Goal: Task Accomplishment & Management: Manage account settings

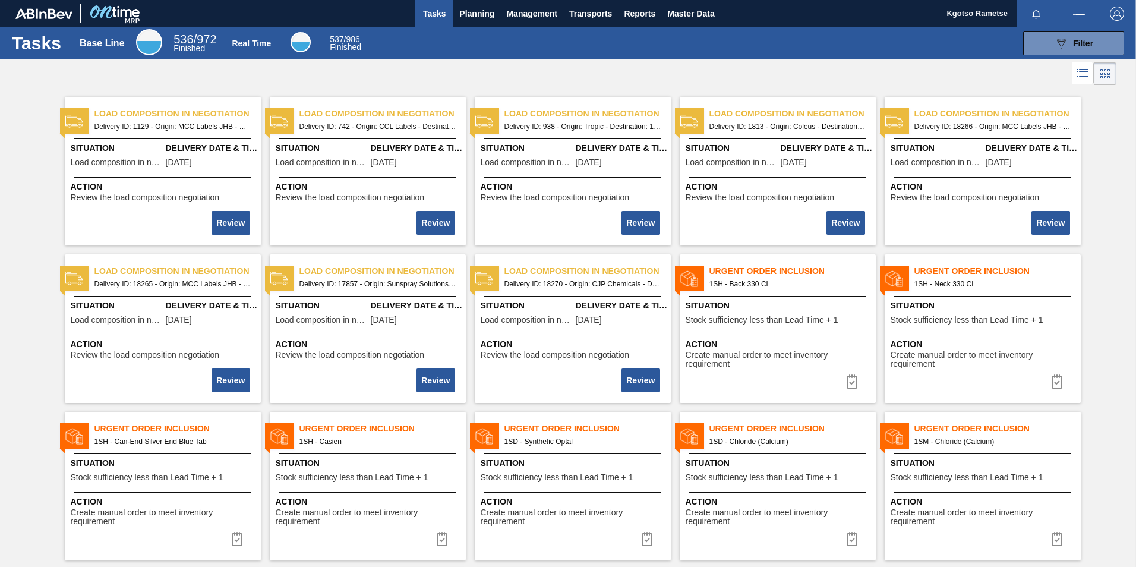
drag, startPoint x: 489, startPoint y: 16, endPoint x: 476, endPoint y: 27, distance: 17.3
click at [489, 16] on span "Planning" at bounding box center [476, 14] width 35 height 14
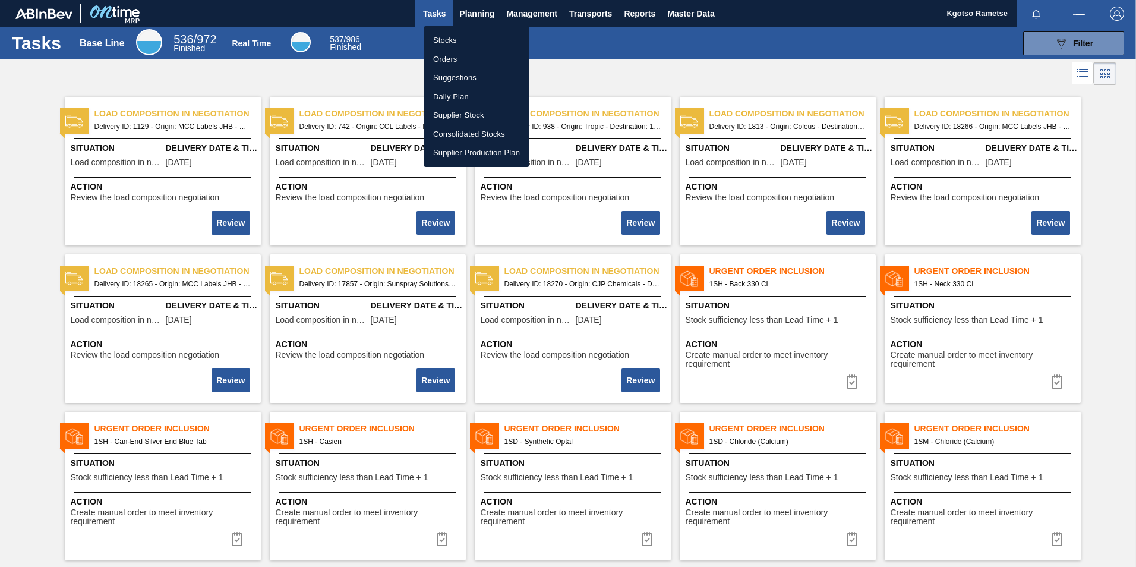
click at [446, 43] on li "Stocks" at bounding box center [476, 40] width 106 height 19
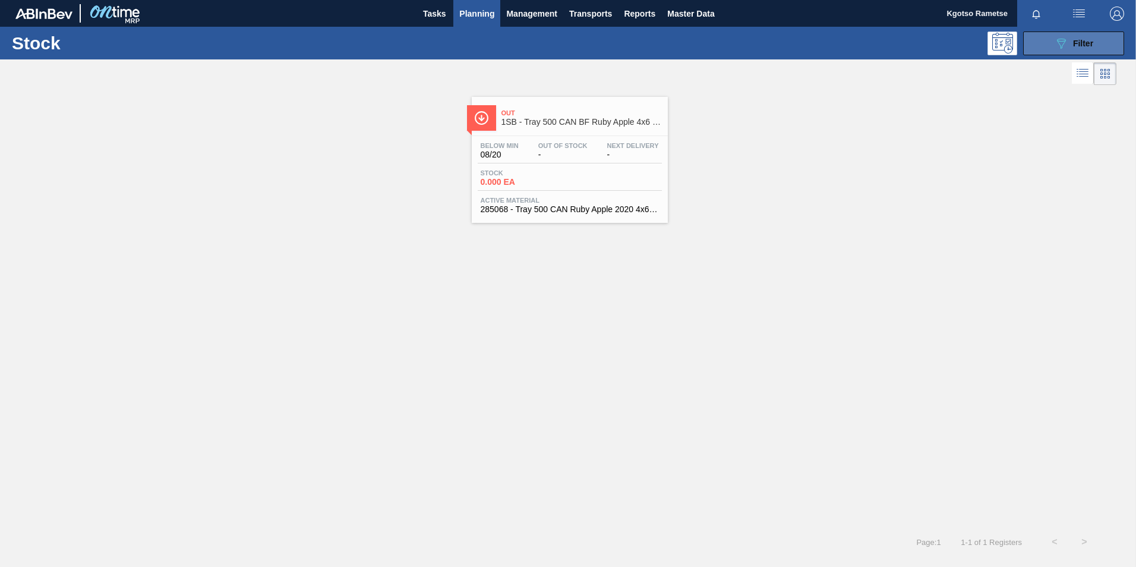
click at [1096, 43] on button "089F7B8B-B2A5-4AFE-B5C0-19BA573D28AC Filter" at bounding box center [1073, 43] width 101 height 24
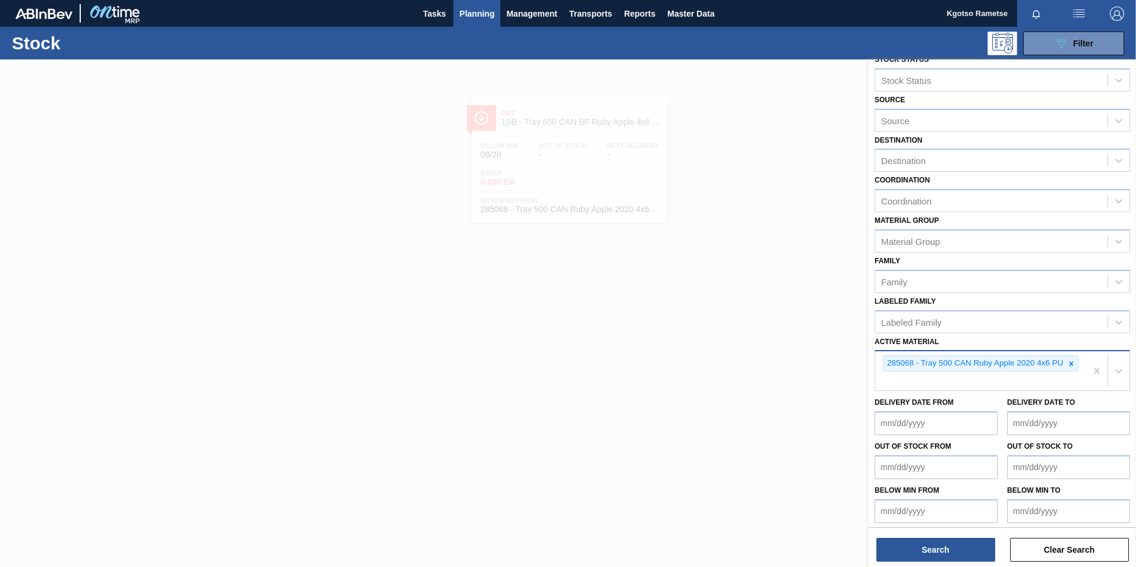
scroll to position [18, 0]
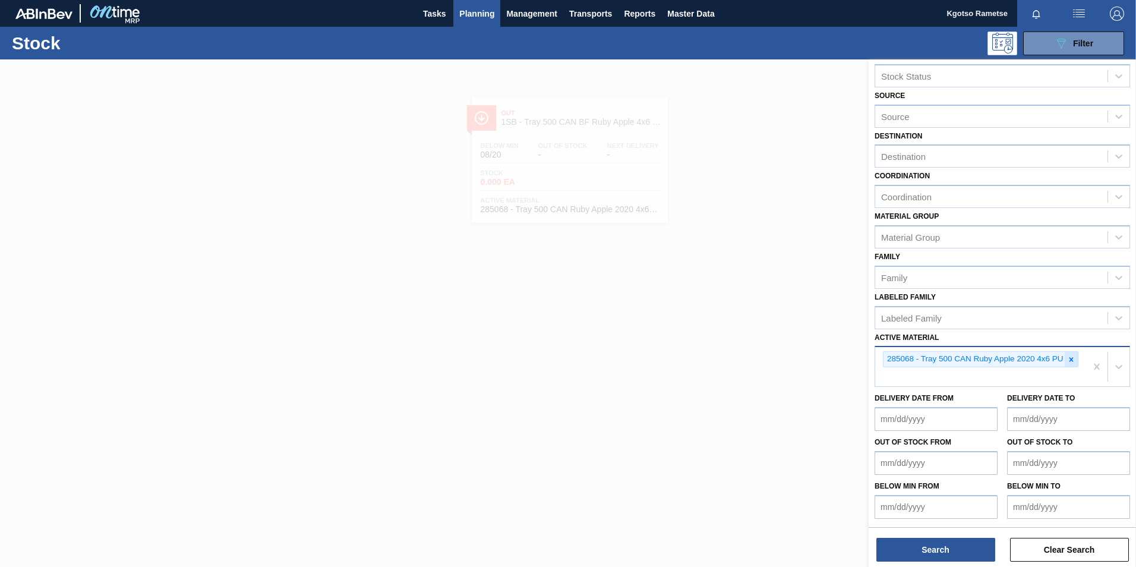
click at [1069, 358] on icon at bounding box center [1071, 359] width 4 height 4
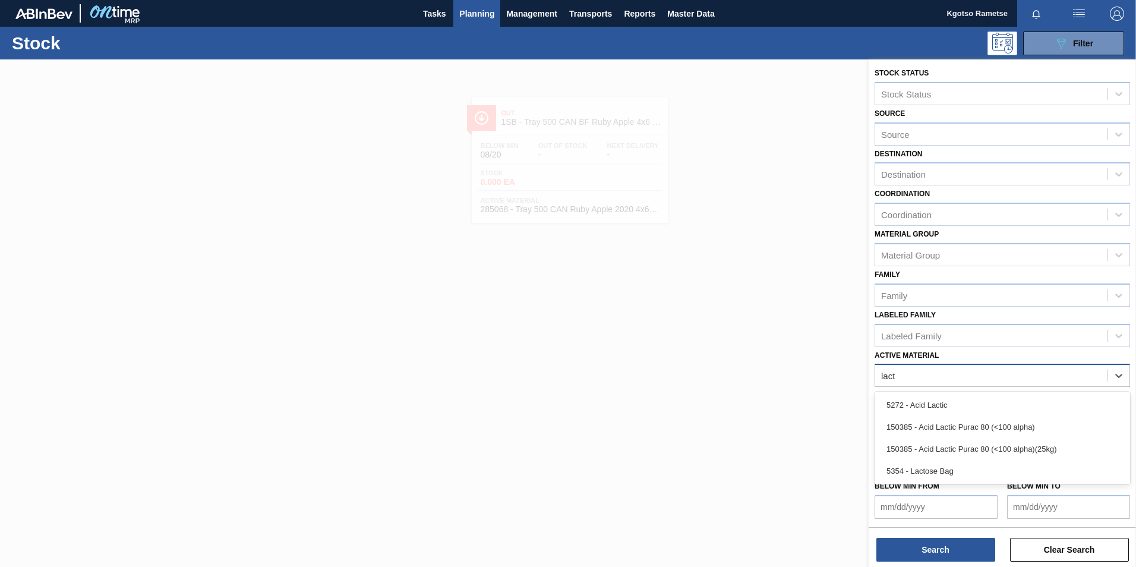
scroll to position [1, 0]
type Material "lacto"
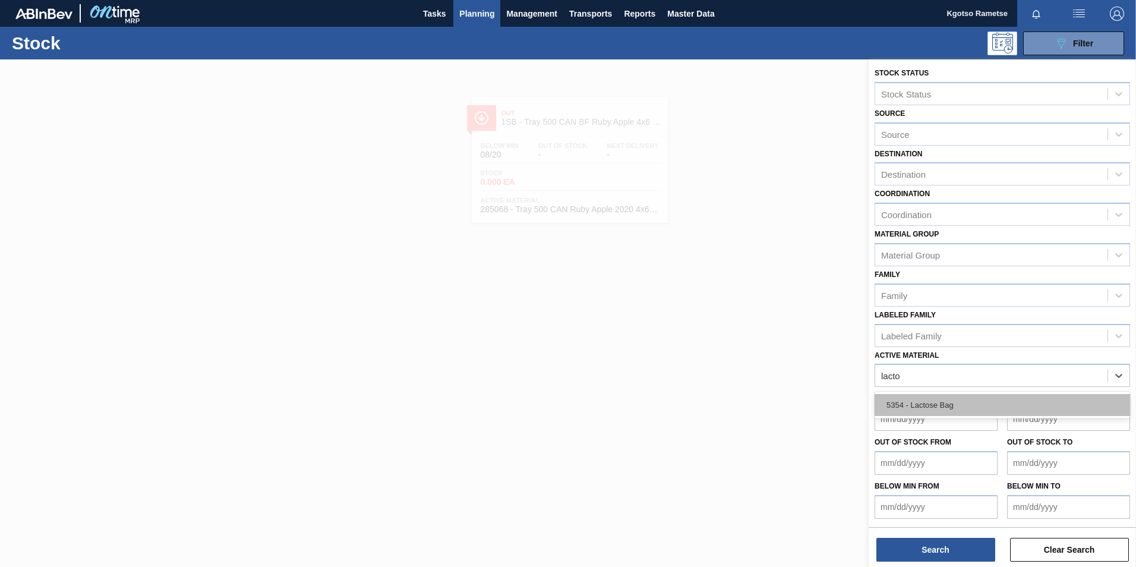
click at [938, 403] on div "5354 - Lactose Bag" at bounding box center [1001, 405] width 255 height 22
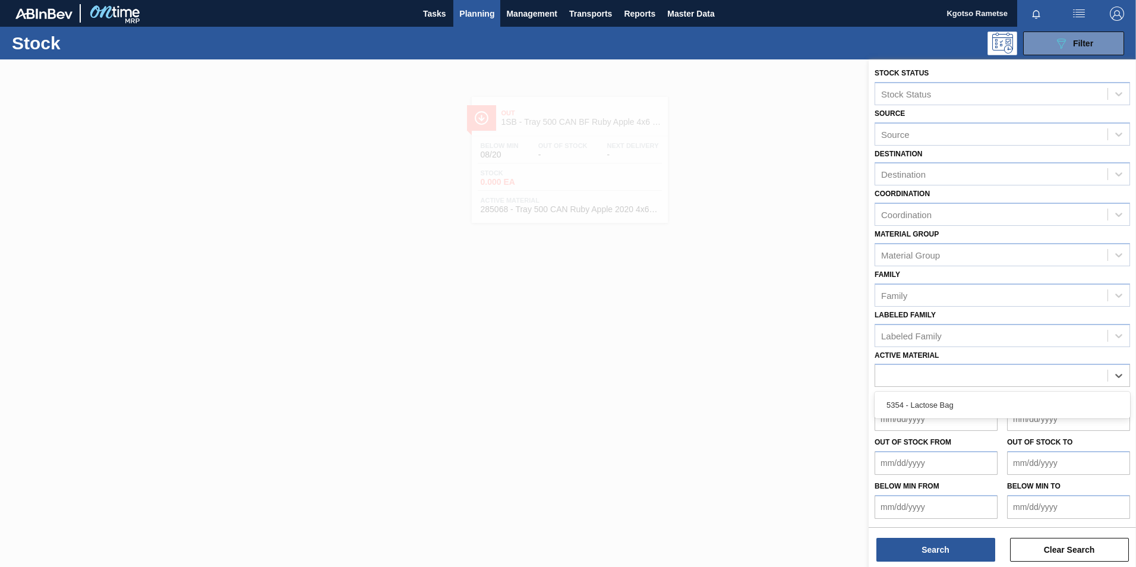
scroll to position [4, 0]
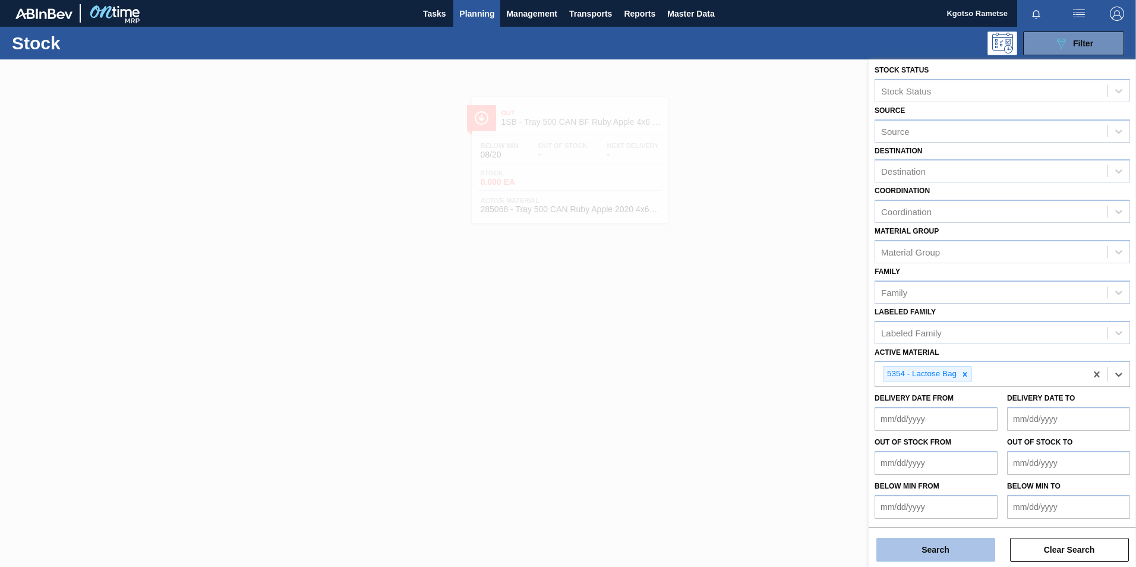
click at [925, 548] on button "Search" at bounding box center [935, 549] width 119 height 24
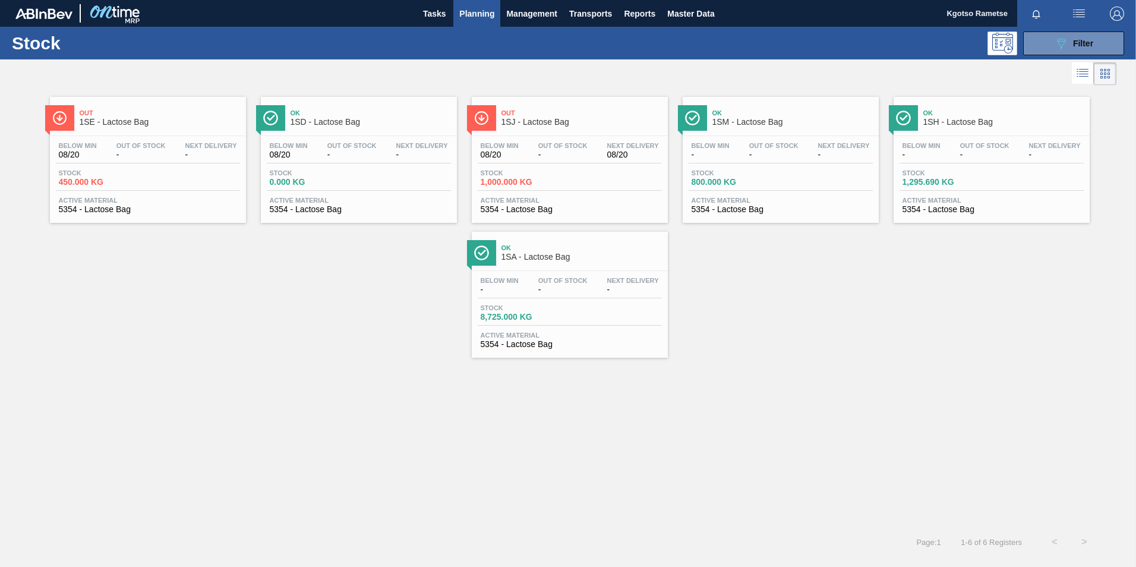
click at [936, 121] on span "1SH - Lactose Bag" at bounding box center [1003, 122] width 160 height 9
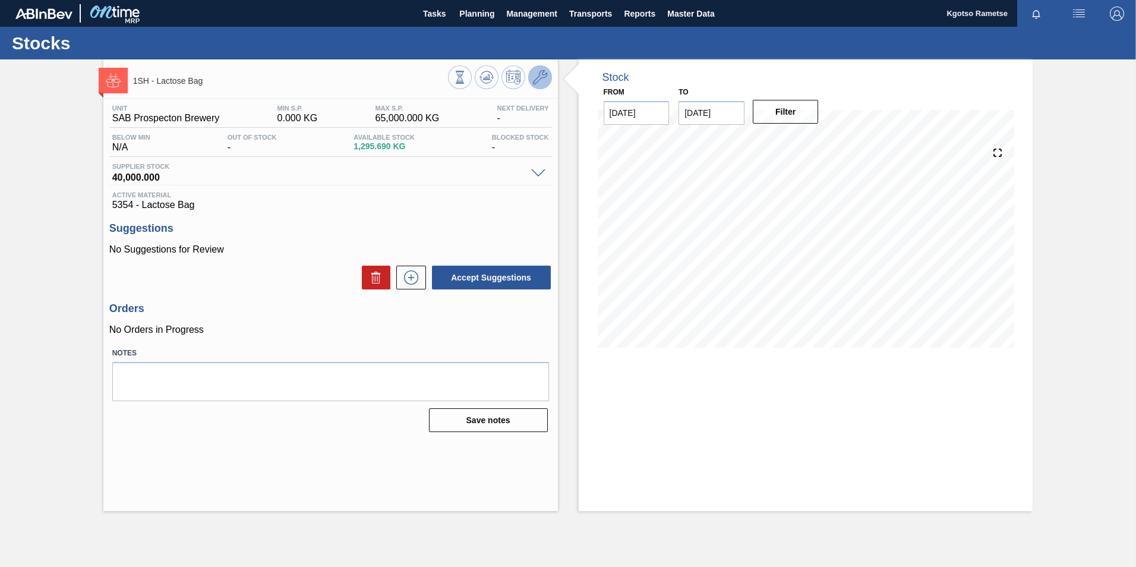
click at [534, 78] on icon at bounding box center [540, 77] width 14 height 14
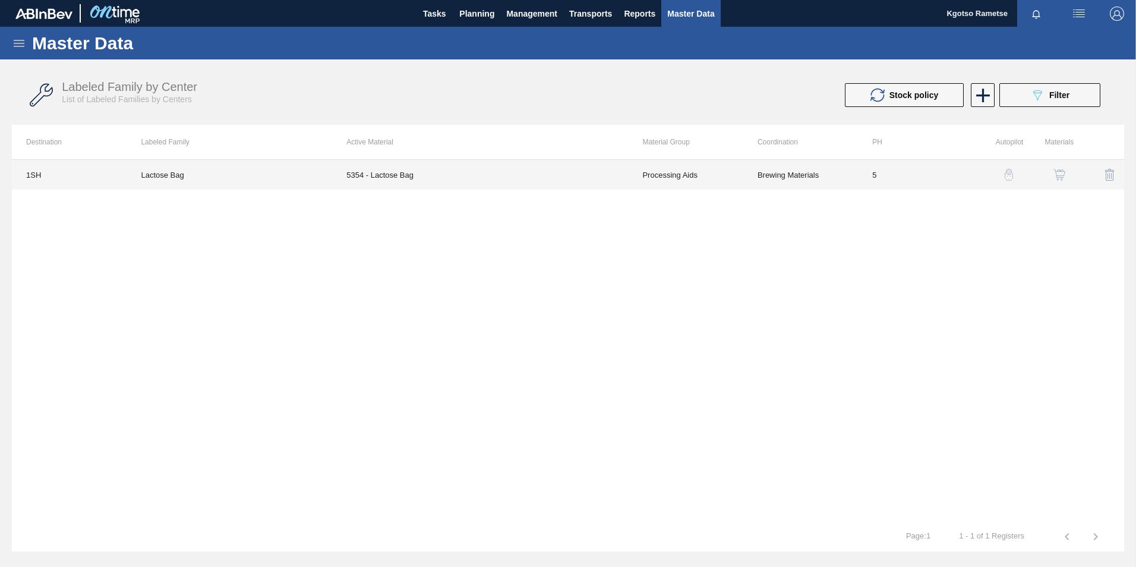
click at [604, 171] on td "5354 - Lactose Bag" at bounding box center [480, 175] width 296 height 30
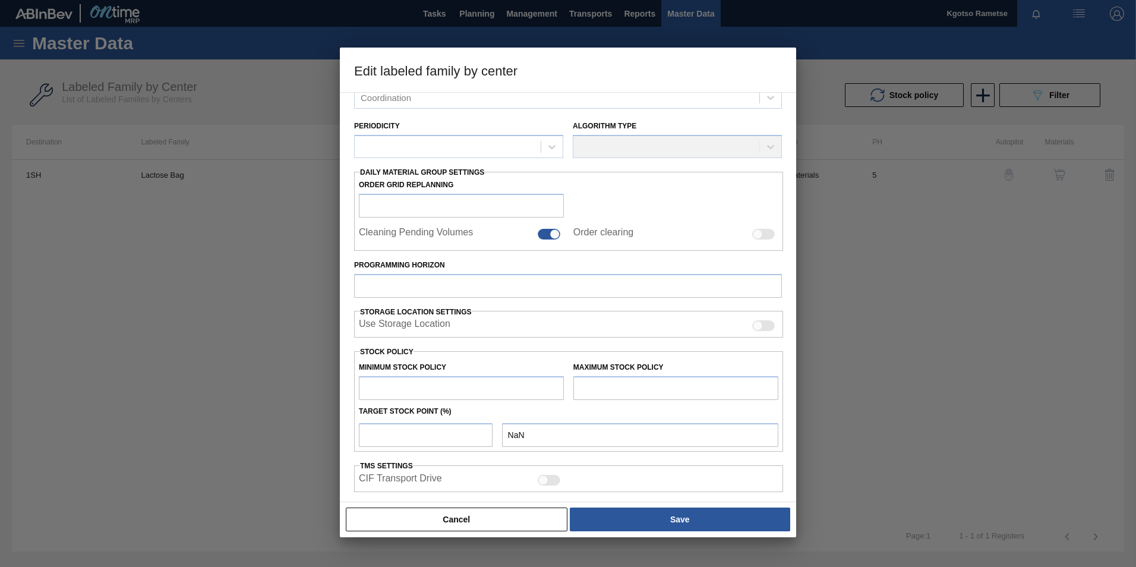
type input "Processing Aids"
type input "Lactose"
type input "Lactose Bag"
type input "1SH - SAB Prospecton Brewery"
type input "5"
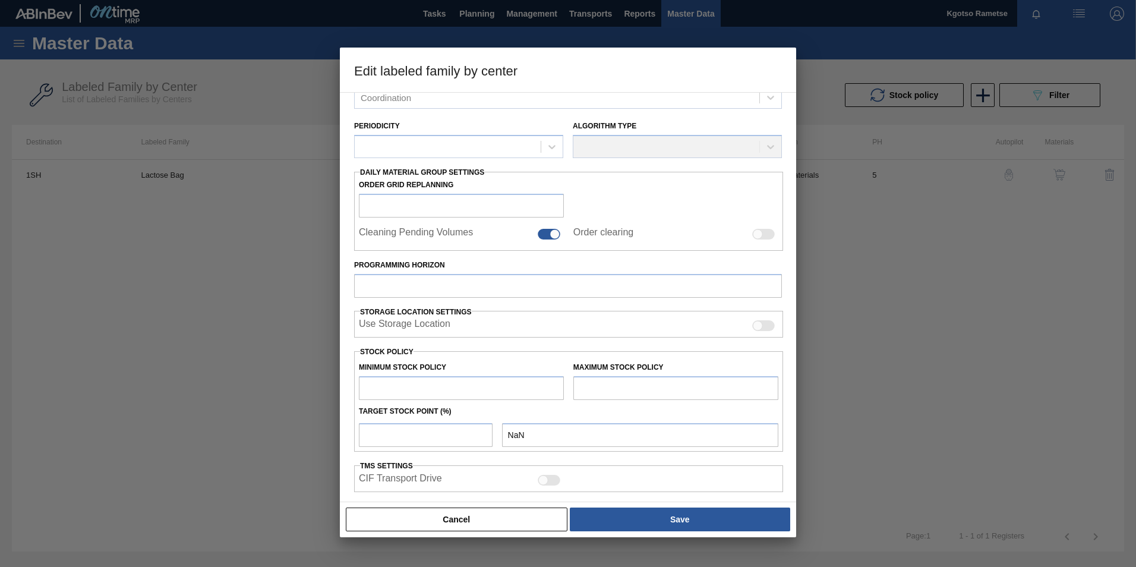
type input "0"
type input "65,000"
type input "100"
type input "65,000.000"
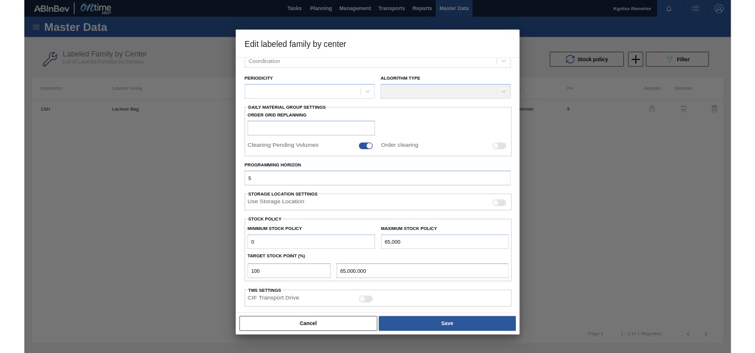
scroll to position [119, 0]
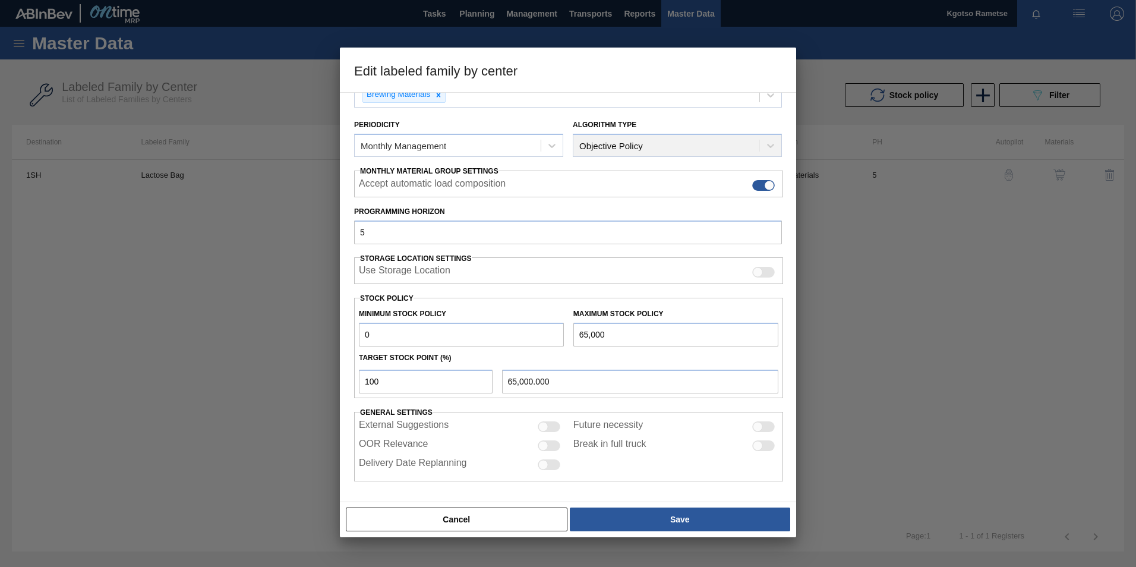
drag, startPoint x: 363, startPoint y: 339, endPoint x: 453, endPoint y: 335, distance: 89.8
click at [436, 336] on input "0" at bounding box center [461, 334] width 205 height 24
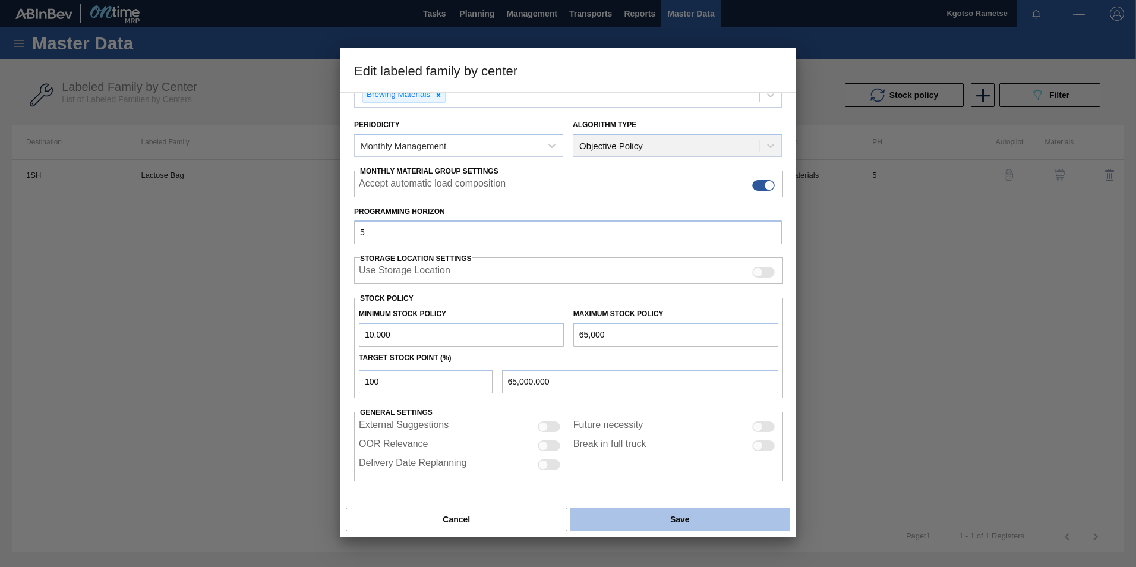
type input "10,000"
click at [647, 524] on button "Save" at bounding box center [680, 519] width 220 height 24
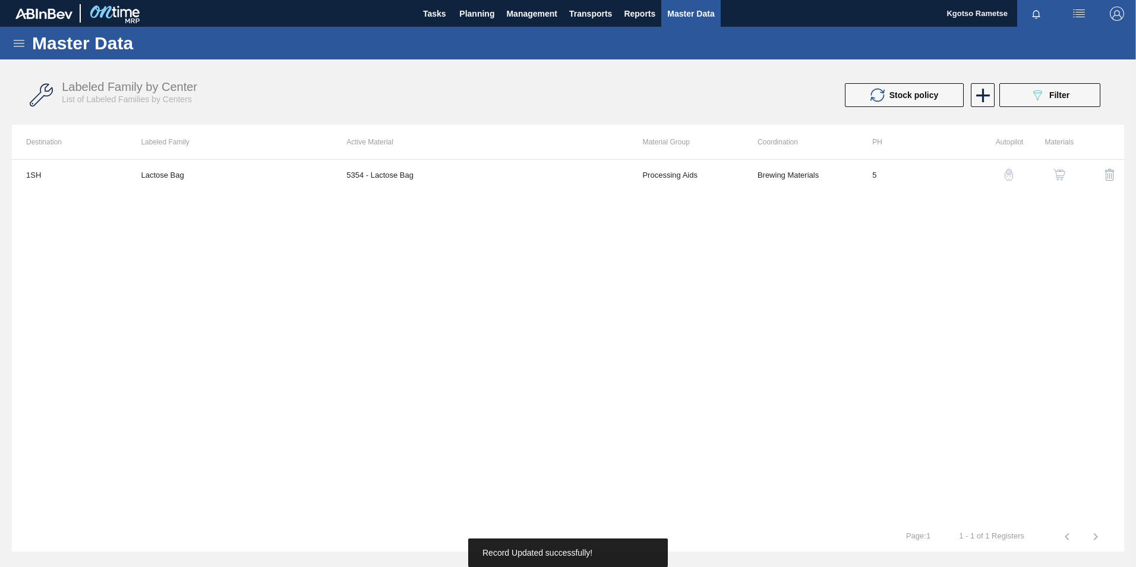
click at [1059, 177] on img "button" at bounding box center [1059, 175] width 12 height 12
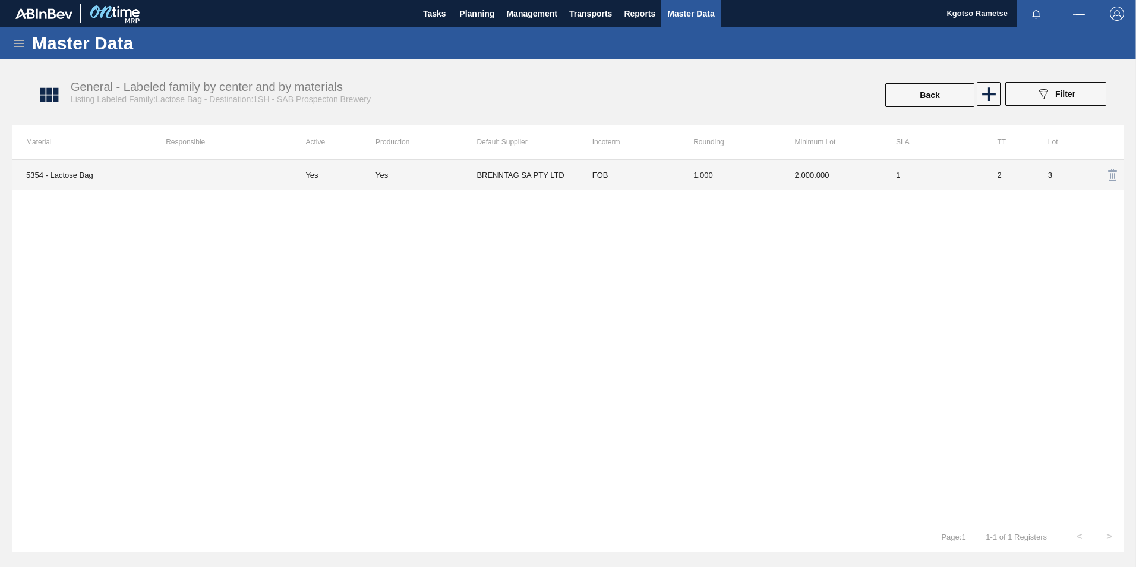
click at [675, 175] on td "FOB" at bounding box center [628, 175] width 101 height 30
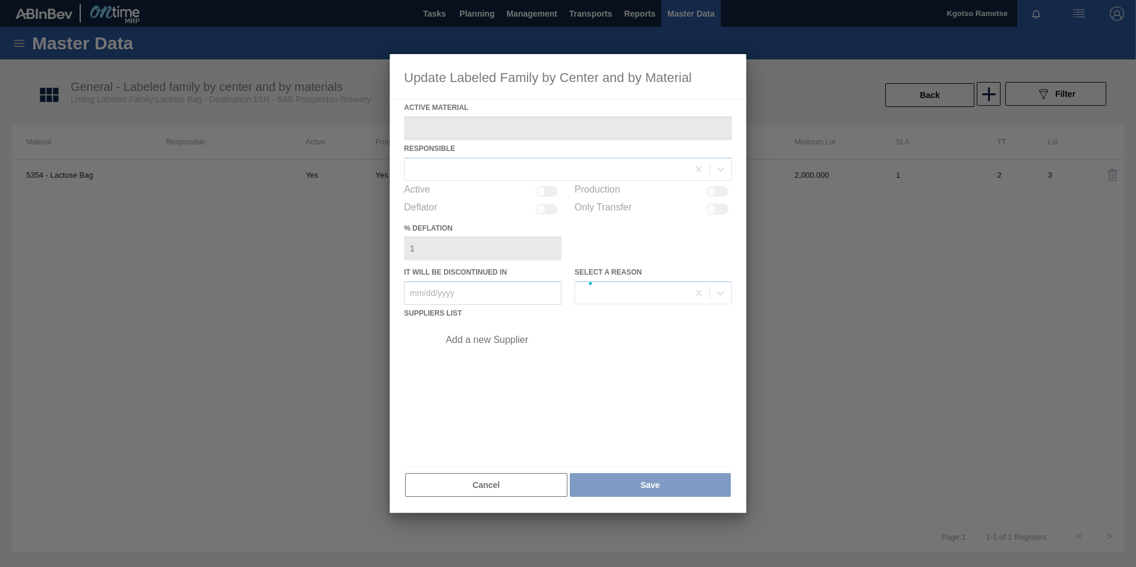
type Material "5354 - Lactose Bag"
checkbox input "true"
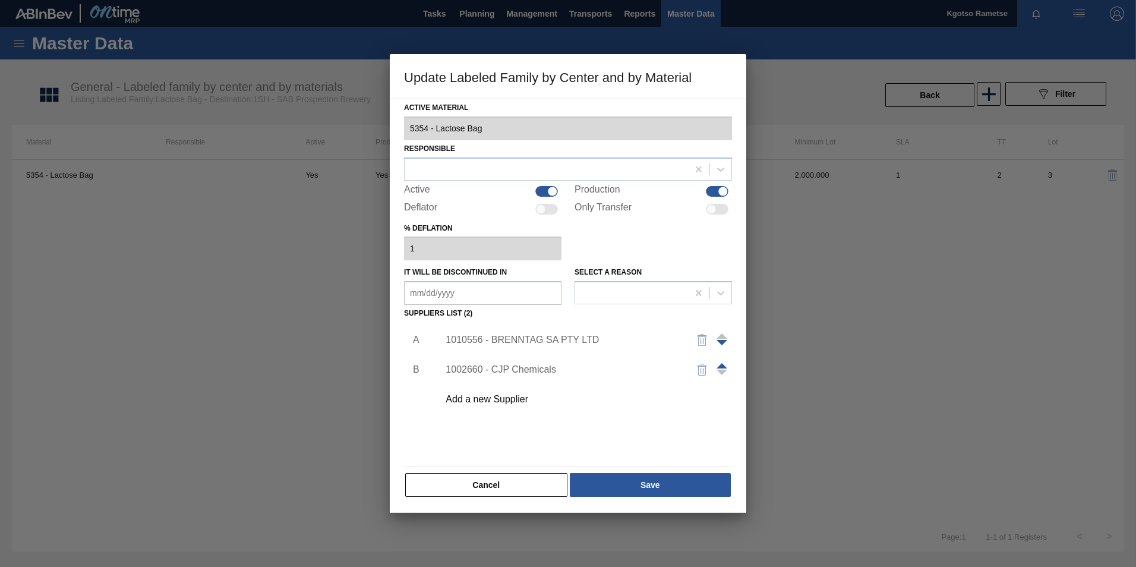
click at [485, 336] on div "1010556 - BRENNTAG SA PTY LTD" at bounding box center [561, 339] width 233 height 11
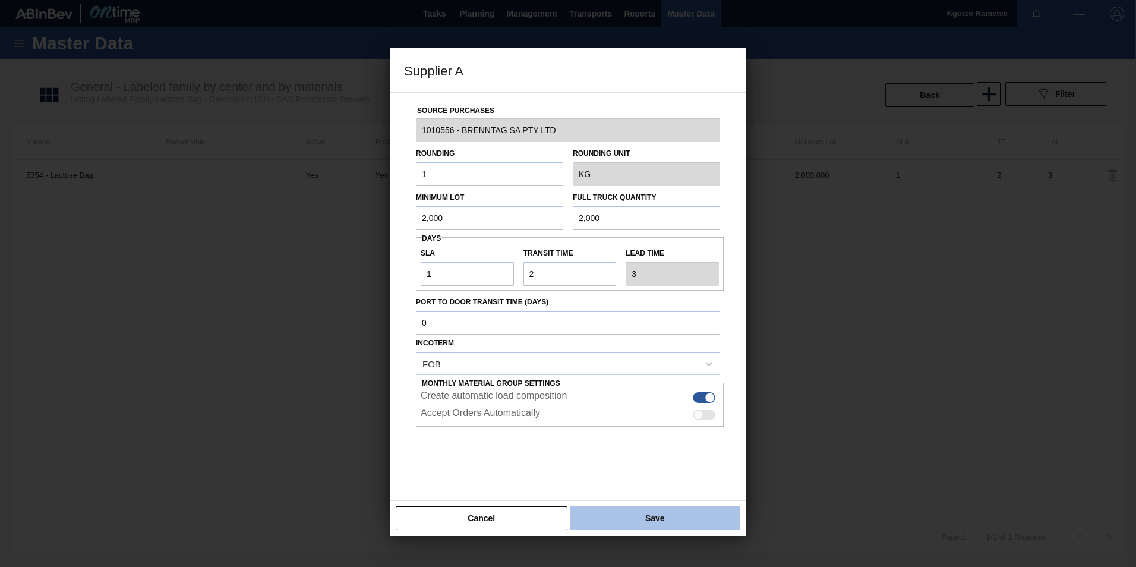
click at [609, 520] on button "Save" at bounding box center [655, 518] width 170 height 24
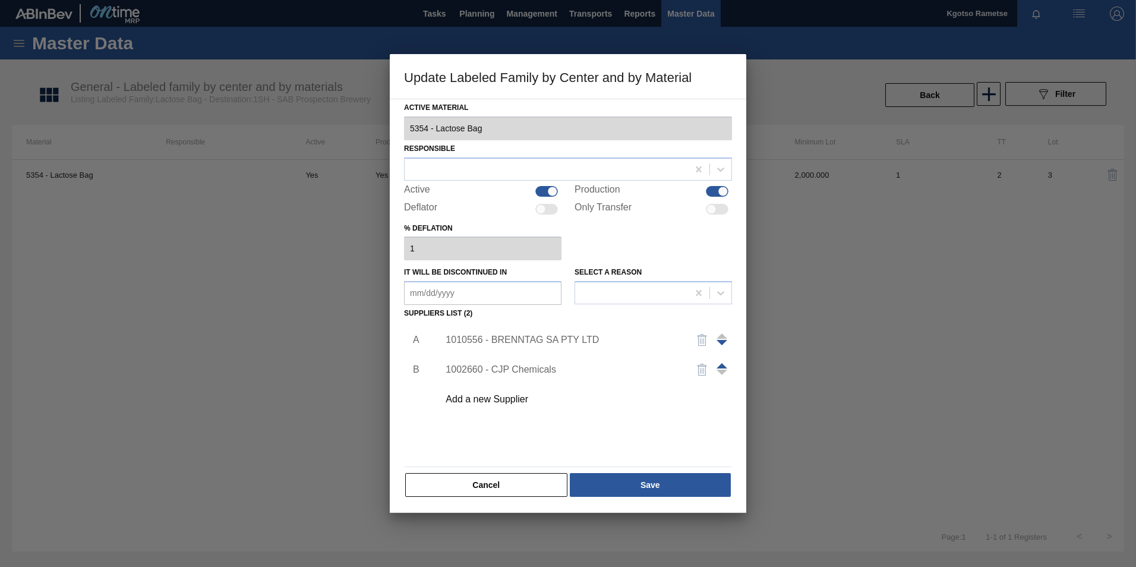
click at [616, 498] on div "Active Material 5354 - Lactose Bag Responsible Active Production Deflator Only …" at bounding box center [568, 306] width 356 height 414
click at [621, 477] on button "Save" at bounding box center [650, 485] width 161 height 24
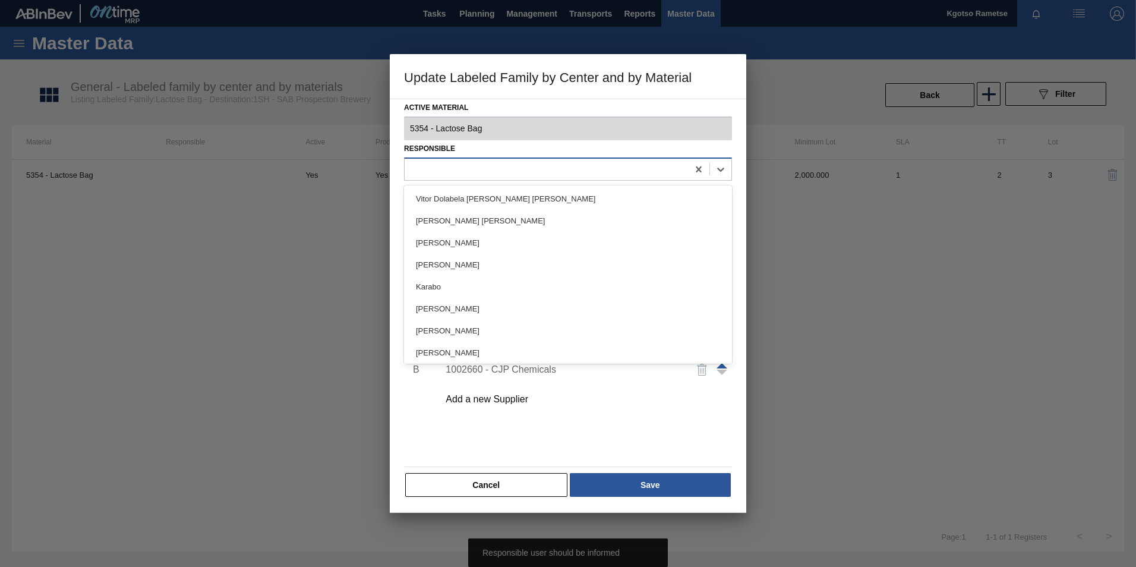
click at [484, 174] on div at bounding box center [545, 168] width 283 height 17
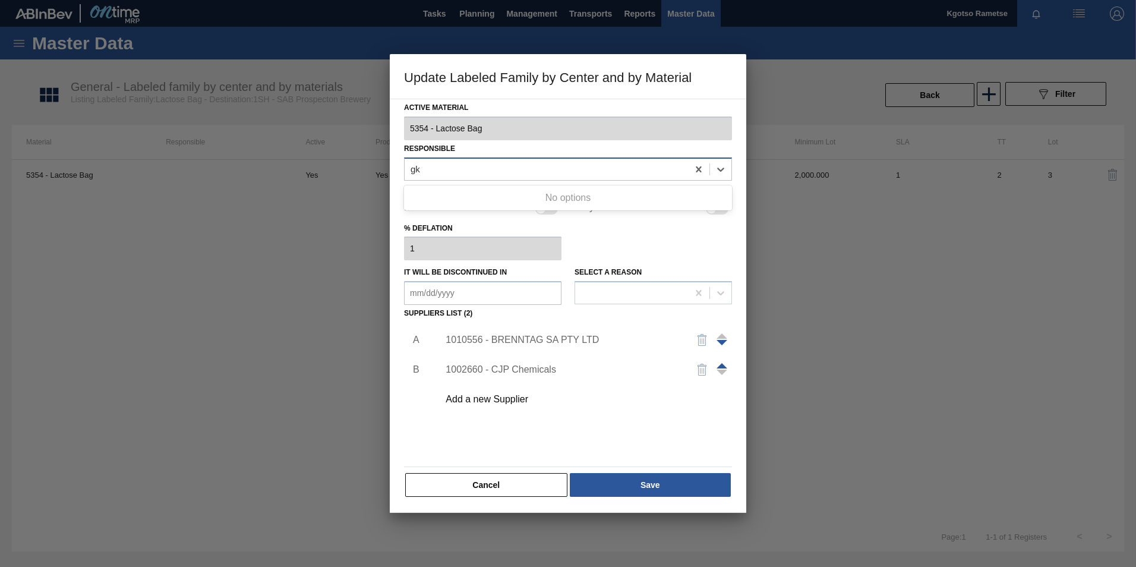
type input "g"
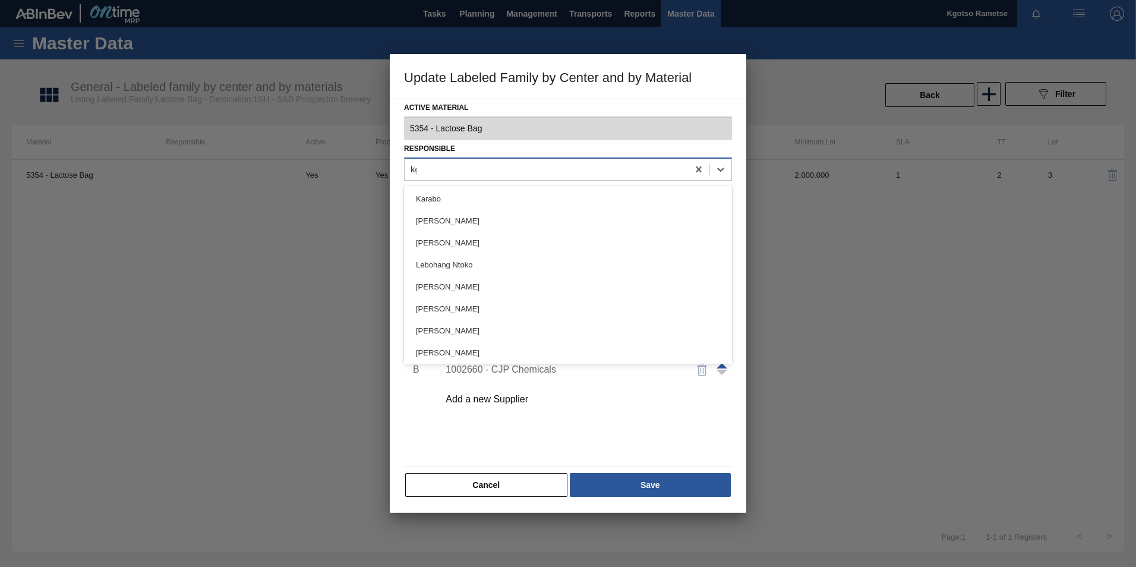
type input "kgo"
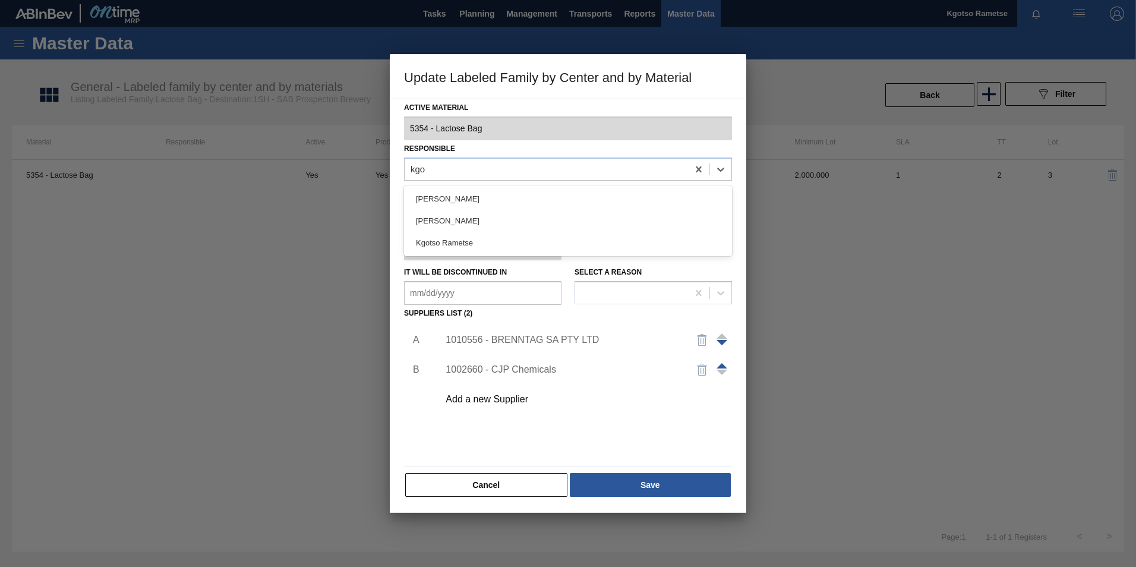
click at [464, 241] on div "Kgotso Rametse" at bounding box center [568, 243] width 328 height 22
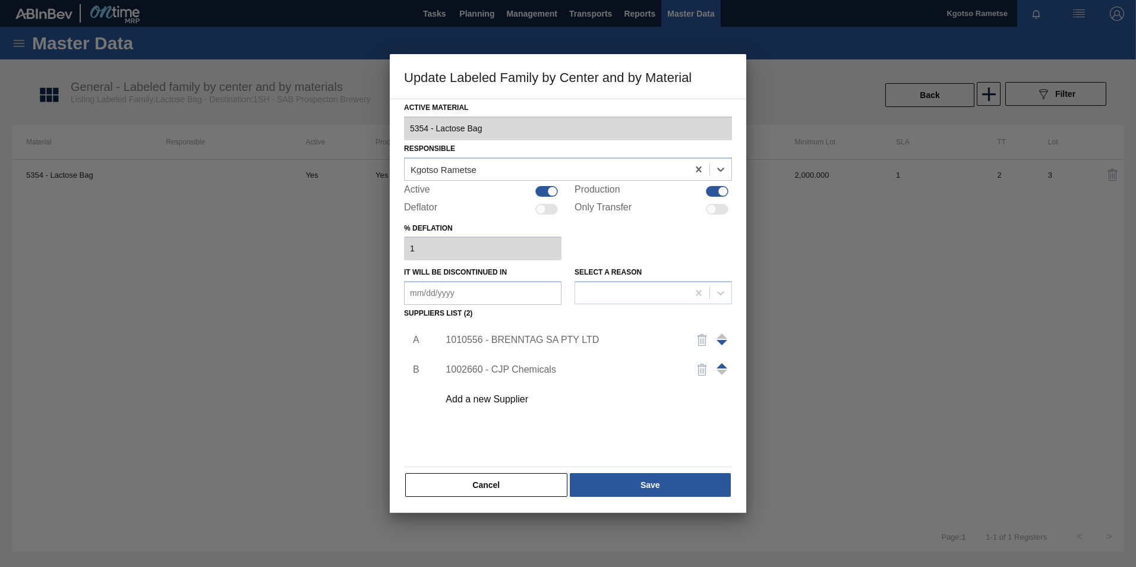
click at [614, 499] on div "Active Material 5354 - Lactose Bag Responsible option Kgotso Rametse, selected.…" at bounding box center [568, 306] width 356 height 414
click at [615, 490] on button "Save" at bounding box center [650, 485] width 161 height 24
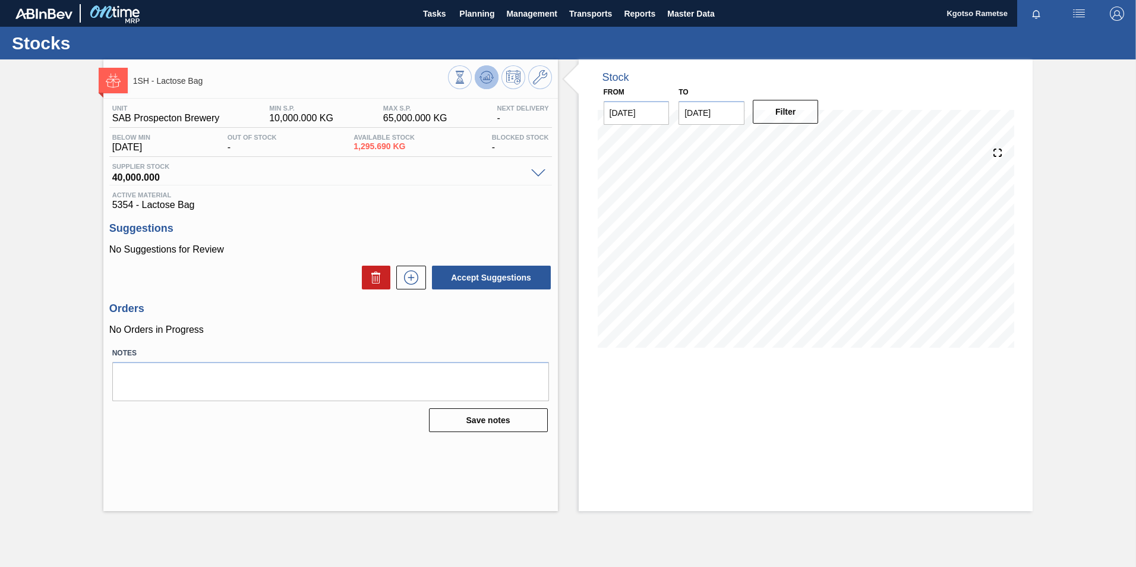
click at [466, 80] on icon at bounding box center [459, 77] width 13 height 13
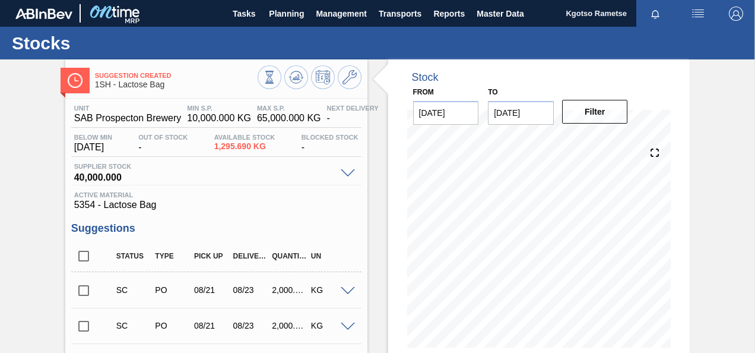
click at [339, 71] on button at bounding box center [350, 77] width 24 height 24
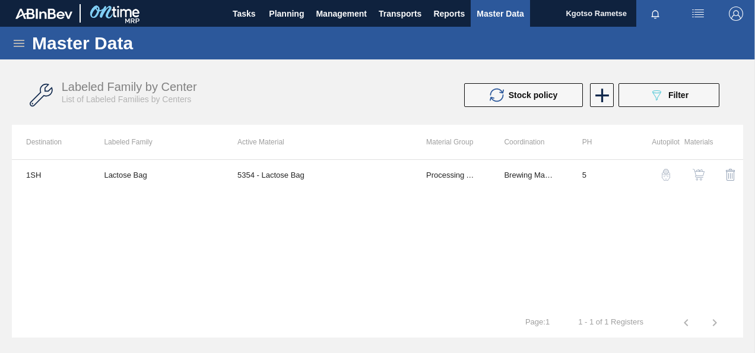
click at [701, 173] on img "button" at bounding box center [699, 175] width 12 height 12
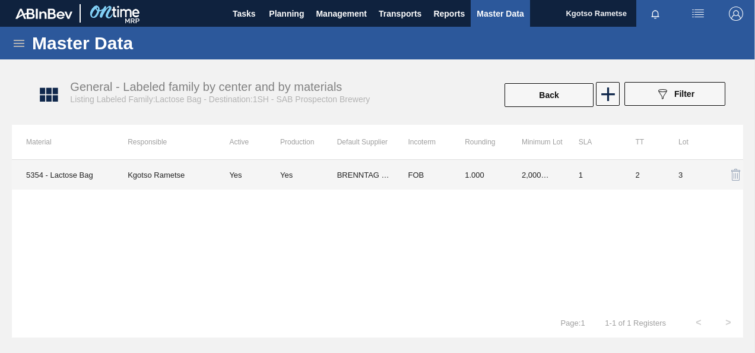
click at [472, 178] on td "1.000" at bounding box center [479, 175] width 57 height 30
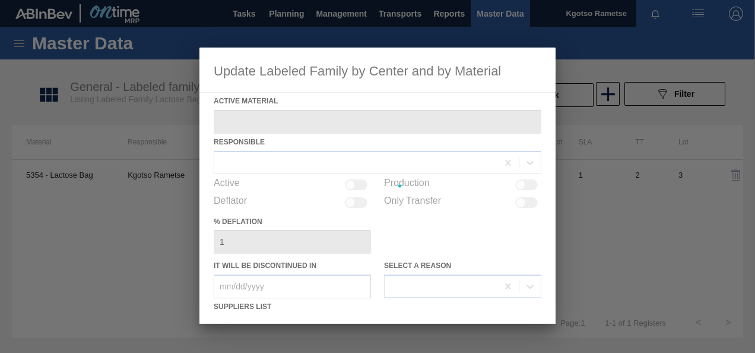
type Material "5354 - Lactose Bag"
checkbox input "true"
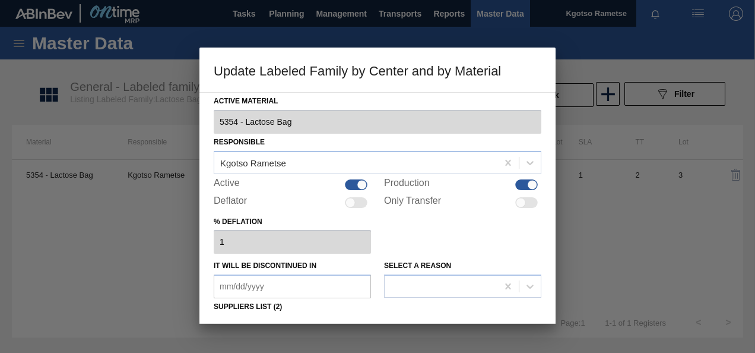
scroll to position [182, 0]
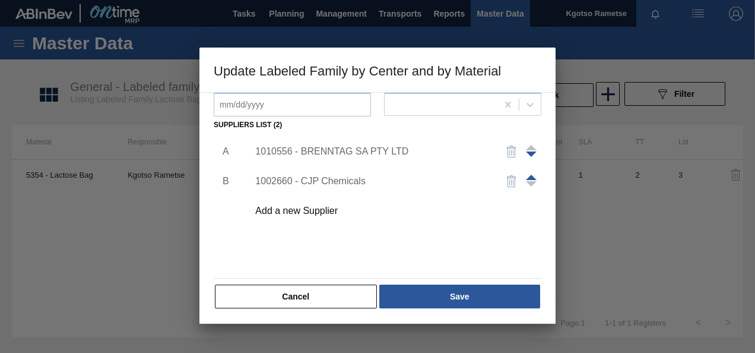
click at [299, 153] on div "1010556 - BRENNTAG SA PTY LTD" at bounding box center [371, 151] width 233 height 11
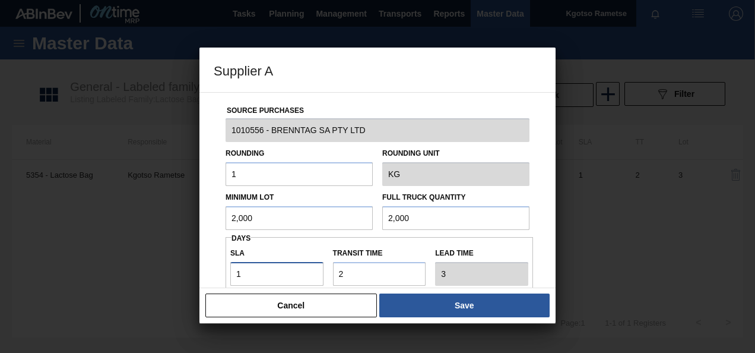
drag, startPoint x: 233, startPoint y: 270, endPoint x: 134, endPoint y: 271, distance: 99.2
click at [144, 272] on div "Supplier A Source Purchases 1010556 - BRENNTAG SA PTY LTD Rounding 1 Rounding U…" at bounding box center [377, 176] width 755 height 353
type input "4"
type input "6"
drag, startPoint x: 267, startPoint y: 274, endPoint x: 99, endPoint y: 277, distance: 168.7
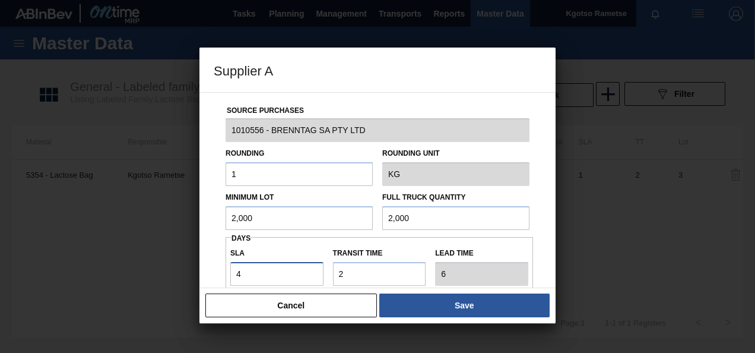
click at [140, 277] on div "Supplier A Source Purchases 1010556 - BRENNTAG SA PTY LTD Rounding 1 Rounding U…" at bounding box center [377, 176] width 755 height 353
type input "5"
type input "7"
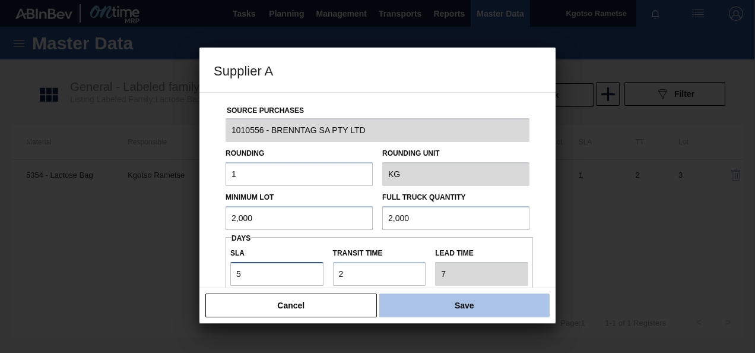
type input "5"
click at [464, 306] on button "Save" at bounding box center [465, 305] width 170 height 24
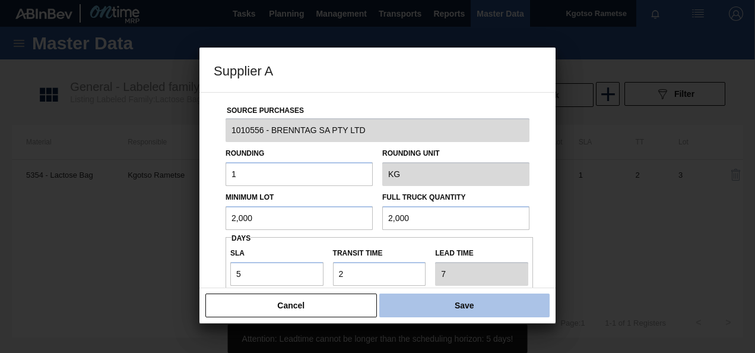
click at [455, 307] on button "Save" at bounding box center [465, 305] width 170 height 24
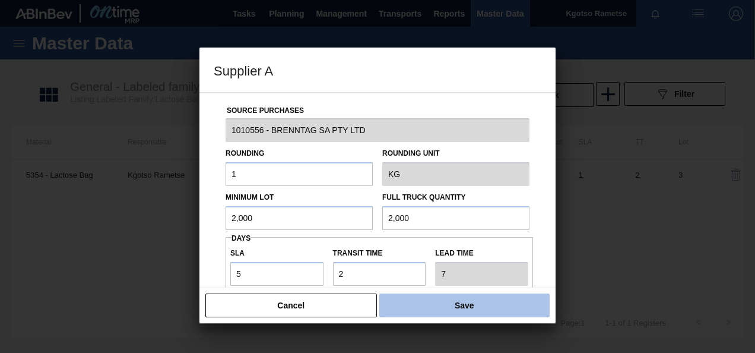
click at [468, 304] on button "Save" at bounding box center [465, 305] width 170 height 24
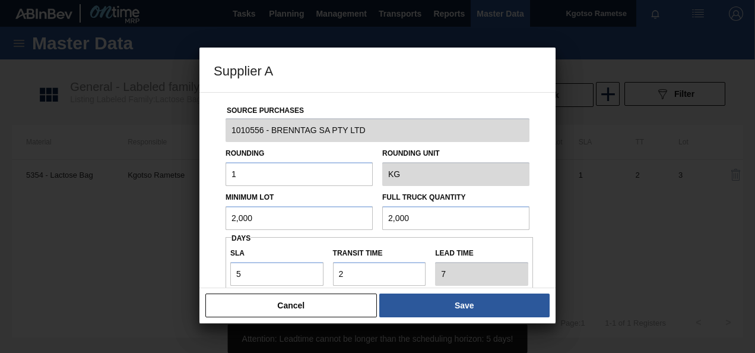
click at [220, 235] on div "Source Purchases 1010556 - BRENNTAG SA PTY LTD Rounding 1 Rounding Unit KG Mini…" at bounding box center [378, 289] width 328 height 393
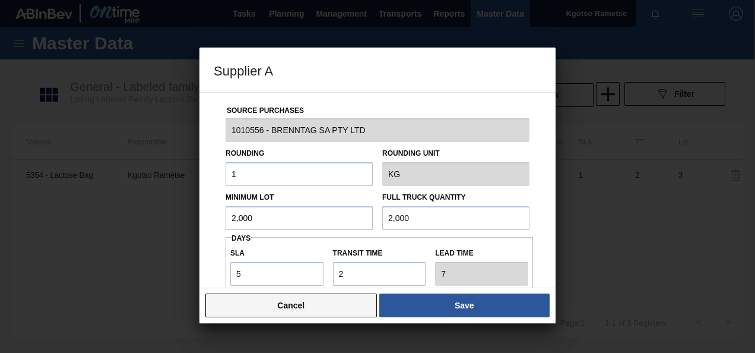
click at [282, 301] on button "Cancel" at bounding box center [291, 305] width 172 height 24
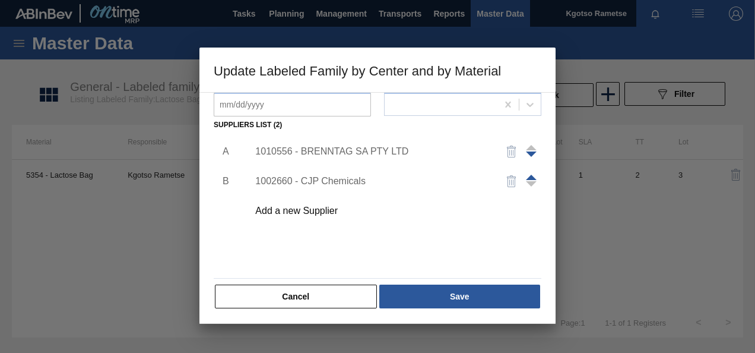
click at [330, 154] on div "1010556 - BRENNTAG SA PTY LTD" at bounding box center [371, 151] width 233 height 11
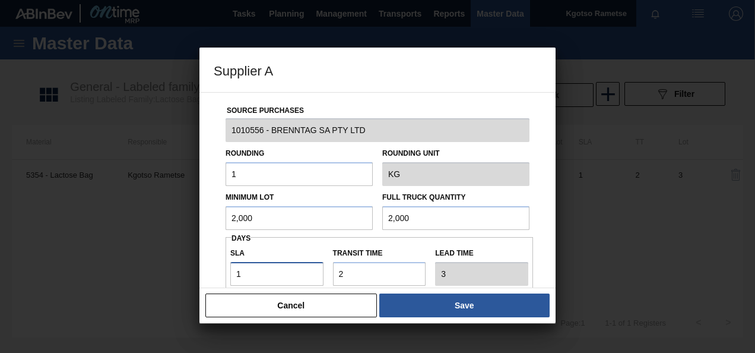
drag, startPoint x: 241, startPoint y: 270, endPoint x: 169, endPoint y: 276, distance: 72.1
click at [197, 274] on div "Supplier A Source Purchases 1010556 - BRENNTAG SA PTY LTD Rounding 1 Rounding U…" at bounding box center [377, 176] width 755 height 353
type input "4"
type input "6"
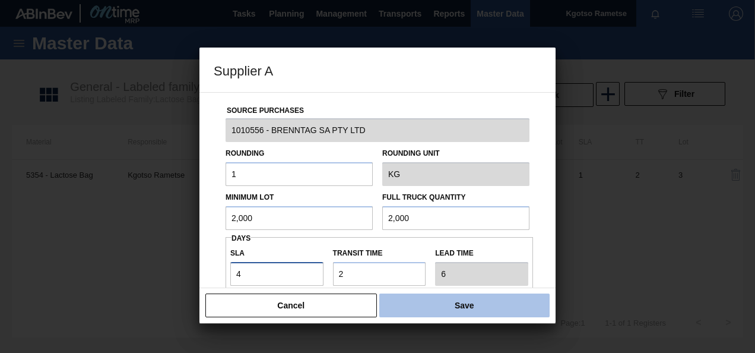
type input "4"
click at [450, 302] on button "Save" at bounding box center [465, 305] width 170 height 24
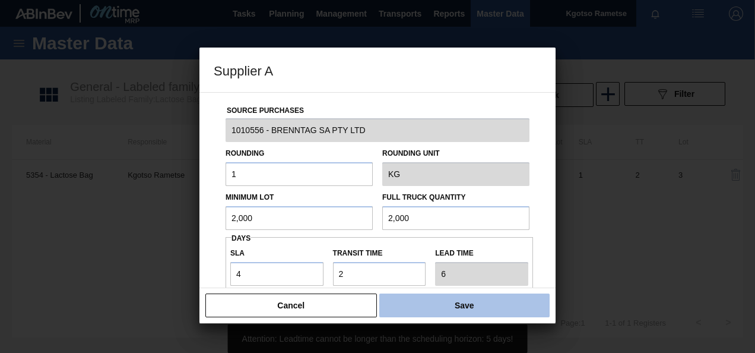
click at [450, 303] on button "Save" at bounding box center [465, 305] width 170 height 24
click at [449, 303] on button "Save" at bounding box center [465, 305] width 170 height 24
click at [449, 305] on button "Save" at bounding box center [465, 305] width 170 height 24
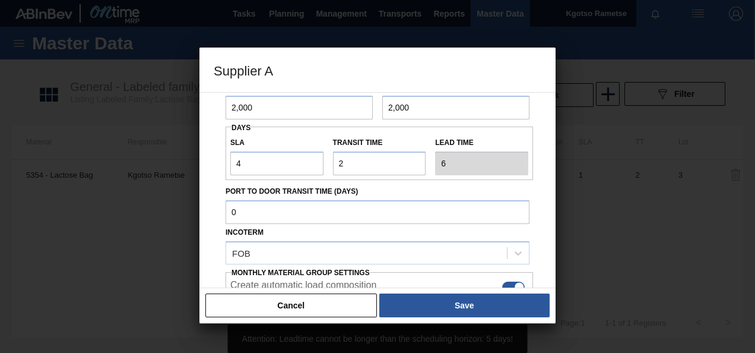
scroll to position [211, 0]
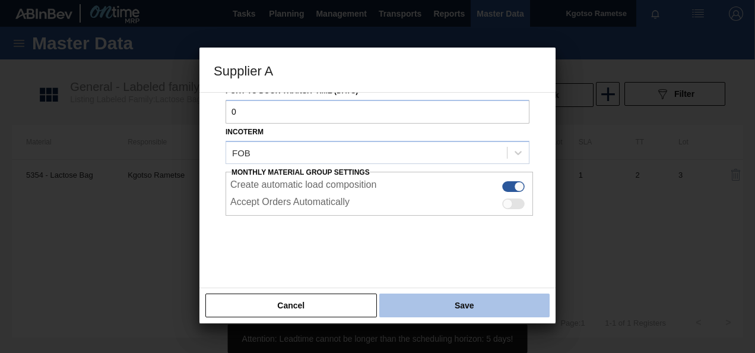
click at [455, 311] on button "Save" at bounding box center [465, 305] width 170 height 24
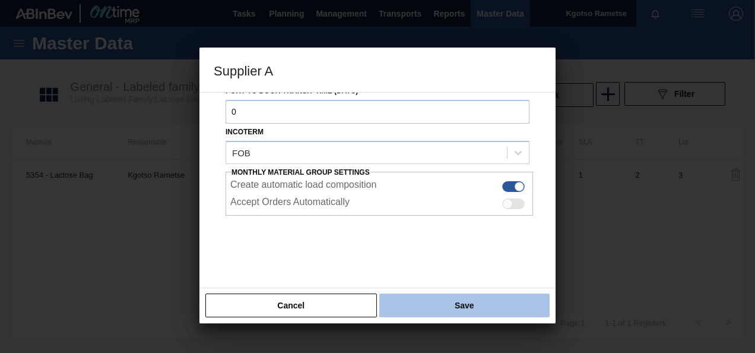
click at [403, 302] on button "Save" at bounding box center [465, 305] width 170 height 24
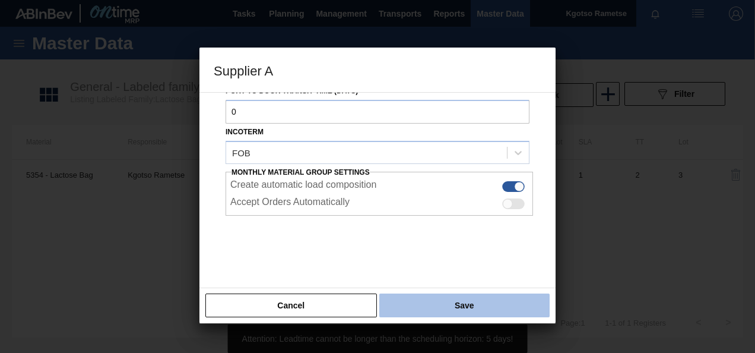
click at [404, 303] on button "Save" at bounding box center [465, 305] width 170 height 24
click at [404, 305] on button "Save" at bounding box center [465, 305] width 170 height 24
click at [400, 300] on button "Save" at bounding box center [465, 305] width 170 height 24
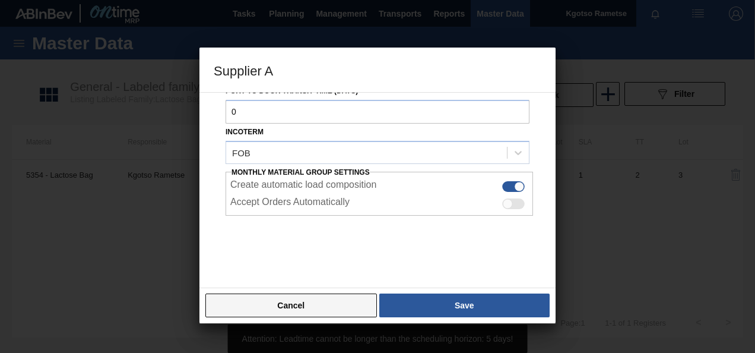
click at [324, 301] on button "Cancel" at bounding box center [291, 305] width 172 height 24
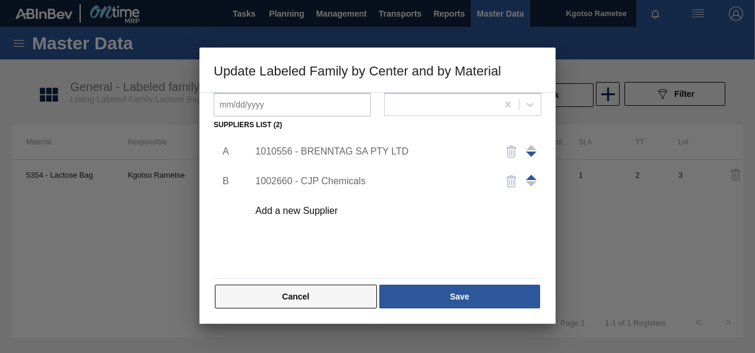
click at [326, 292] on button "Cancel" at bounding box center [296, 296] width 162 height 24
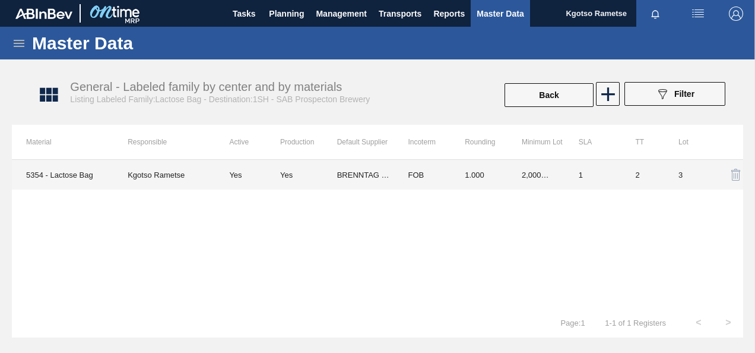
click at [562, 171] on td "2,000.000" at bounding box center [536, 175] width 57 height 30
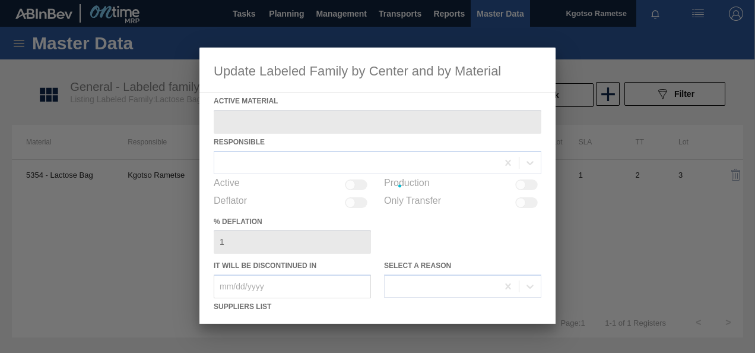
type Material "5354 - Lactose Bag"
checkbox input "true"
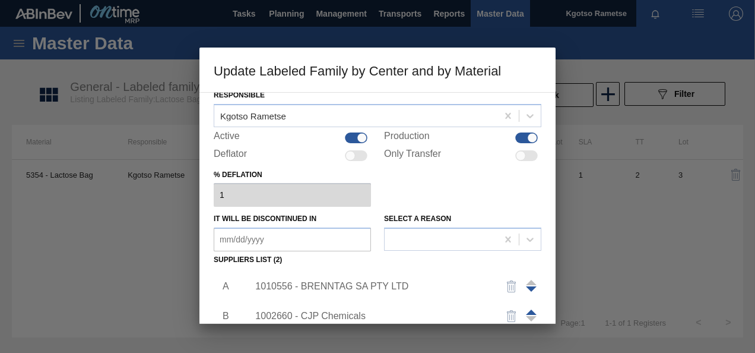
scroll to position [119, 0]
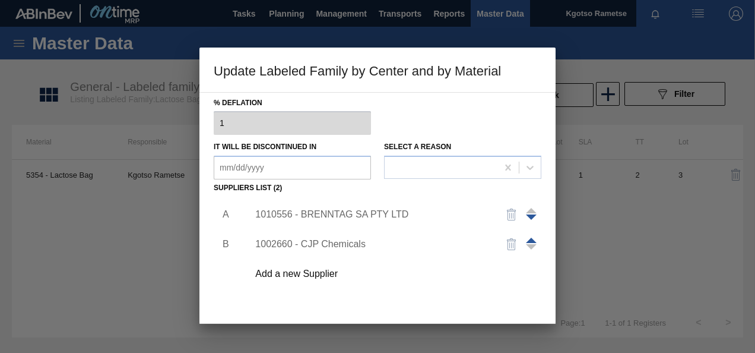
click at [331, 212] on div "1010556 - BRENNTAG SA PTY LTD" at bounding box center [371, 214] width 233 height 11
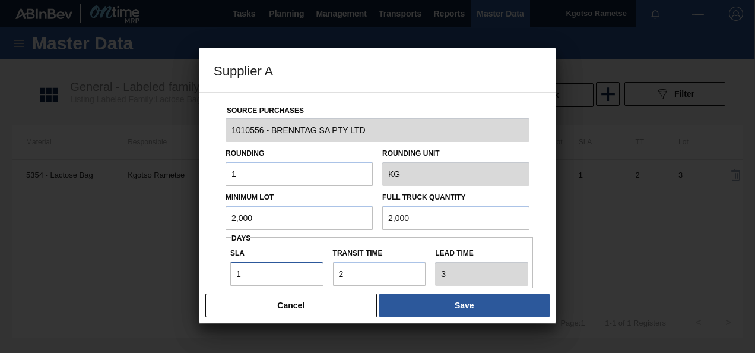
drag, startPoint x: 248, startPoint y: 272, endPoint x: 159, endPoint y: 270, distance: 89.7
click at [159, 271] on div "Supplier A Source Purchases 1010556 - BRENNTAG SA PTY LTD Rounding 1 Rounding U…" at bounding box center [377, 176] width 755 height 353
type input "5"
type input "7"
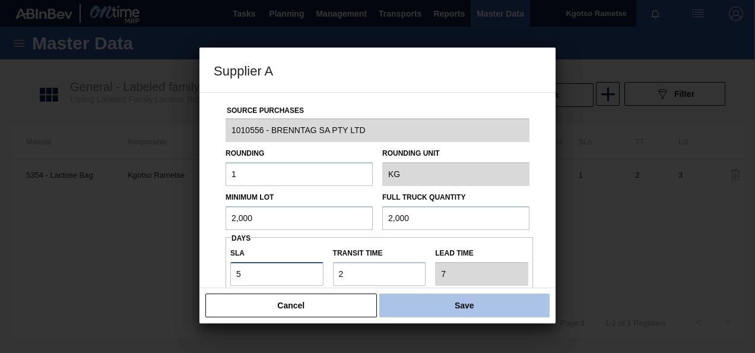
type input "5"
click at [457, 308] on button "Save" at bounding box center [465, 305] width 170 height 24
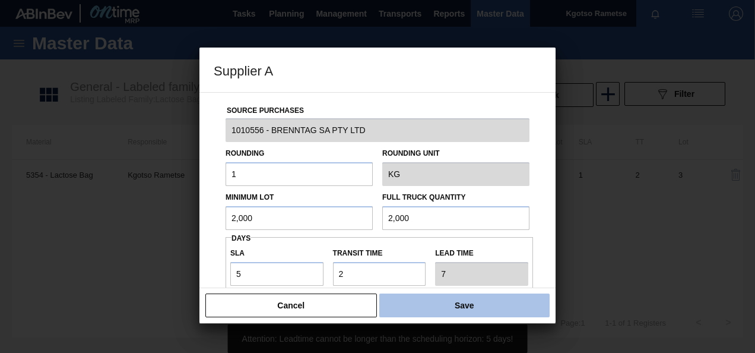
click at [450, 305] on button "Save" at bounding box center [465, 305] width 170 height 24
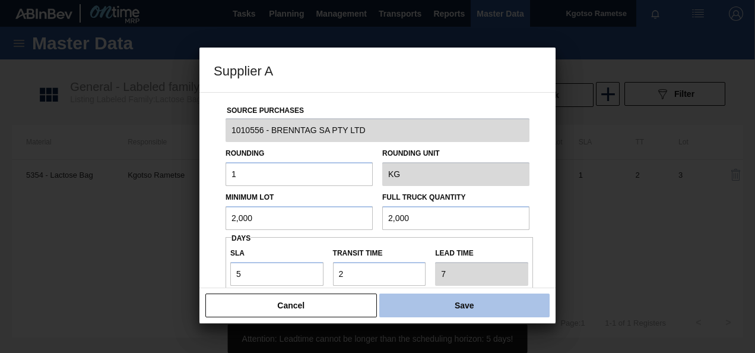
click at [450, 305] on button "Save" at bounding box center [465, 305] width 170 height 24
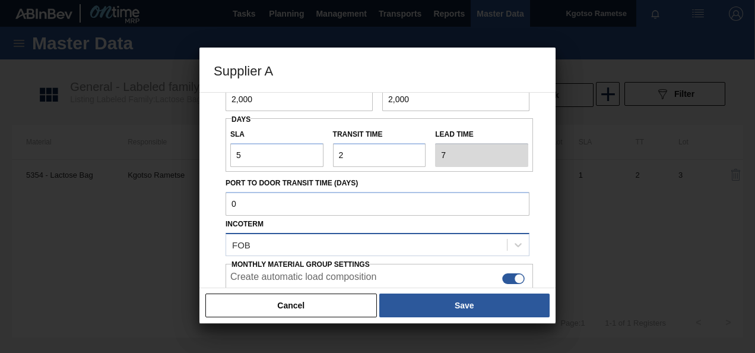
click at [336, 239] on div "FOB" at bounding box center [366, 244] width 281 height 17
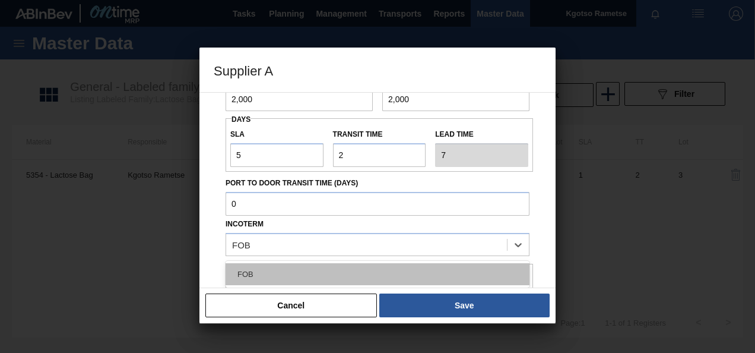
click at [313, 271] on div "FOB" at bounding box center [378, 274] width 304 height 22
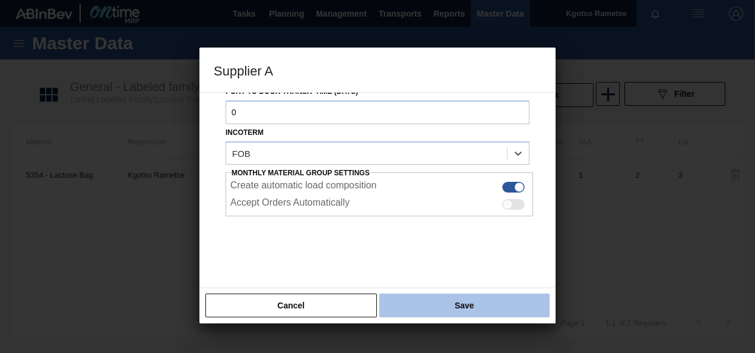
scroll to position [211, 0]
click at [439, 305] on button "Save" at bounding box center [465, 305] width 170 height 24
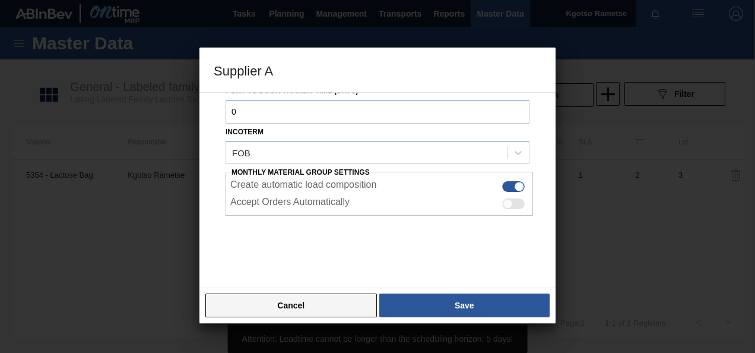
click at [346, 308] on button "Cancel" at bounding box center [291, 305] width 172 height 24
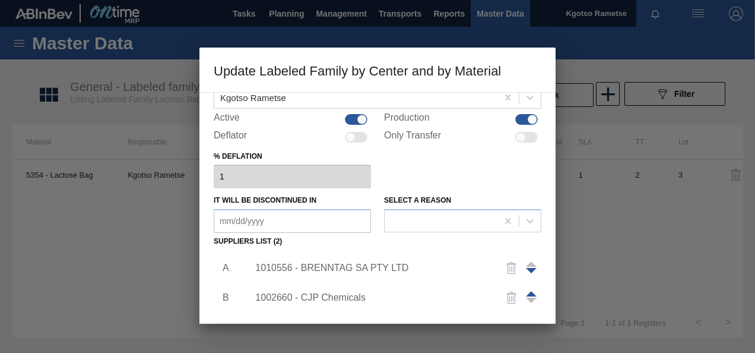
scroll to position [0, 0]
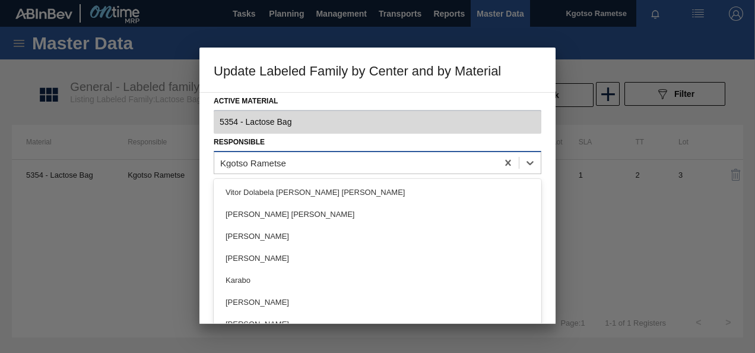
click at [322, 163] on div "Kgotso Rametse" at bounding box center [355, 162] width 283 height 17
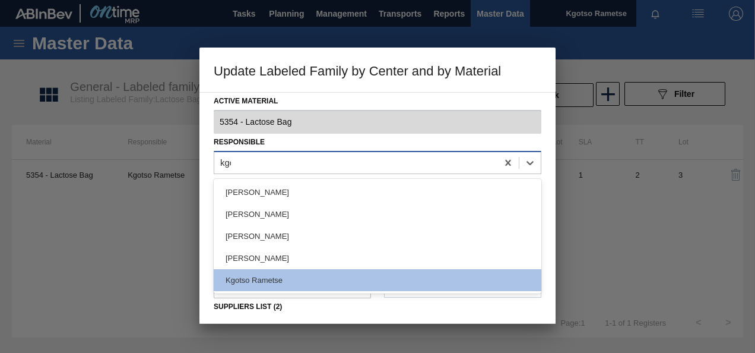
type input "kgot"
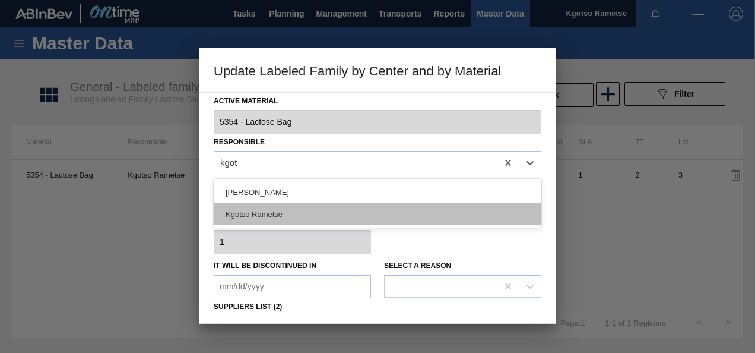
click at [282, 213] on div "Kgotso Rametse" at bounding box center [378, 214] width 328 height 22
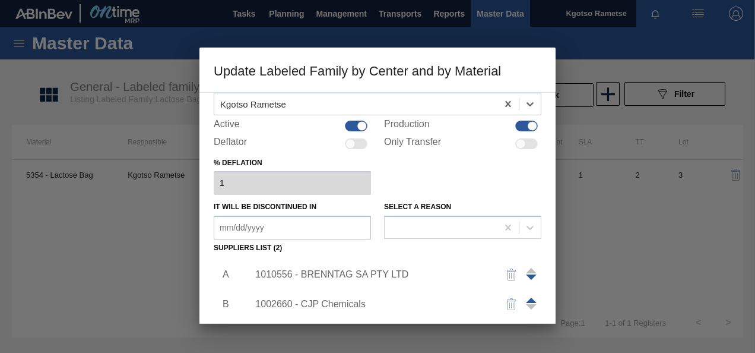
scroll to position [182, 0]
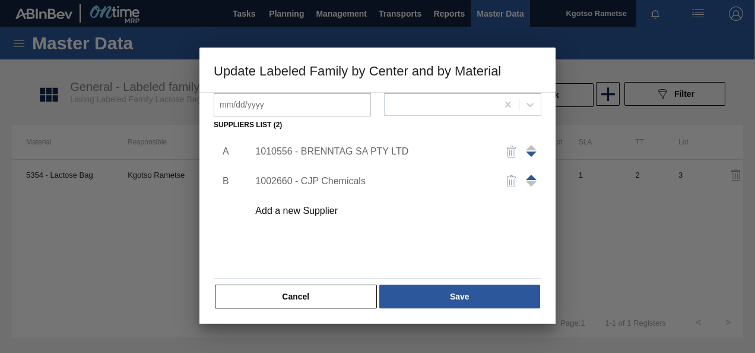
click at [336, 148] on div "1010556 - BRENNTAG SA PTY LTD" at bounding box center [371, 151] width 233 height 11
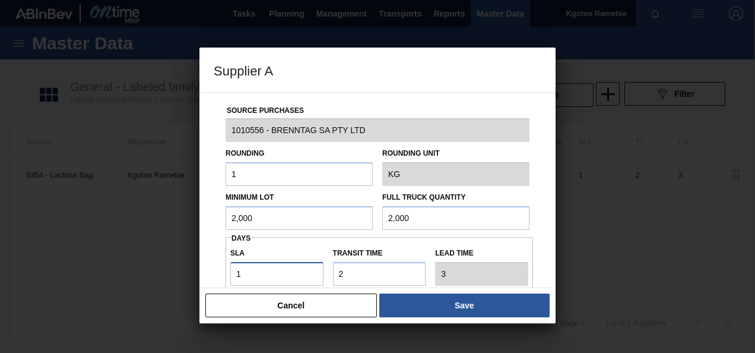
drag, startPoint x: 242, startPoint y: 263, endPoint x: 162, endPoint y: 264, distance: 80.8
click at [162, 264] on div "Supplier A Source Purchases 1010556 - BRENNTAG SA PTY LTD Rounding 1 Rounding U…" at bounding box center [377, 176] width 755 height 353
type input "5"
type input "7"
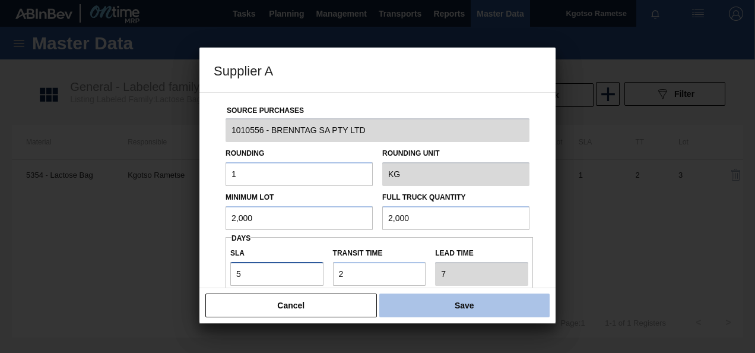
type input "5"
click at [448, 306] on button "Save" at bounding box center [465, 305] width 170 height 24
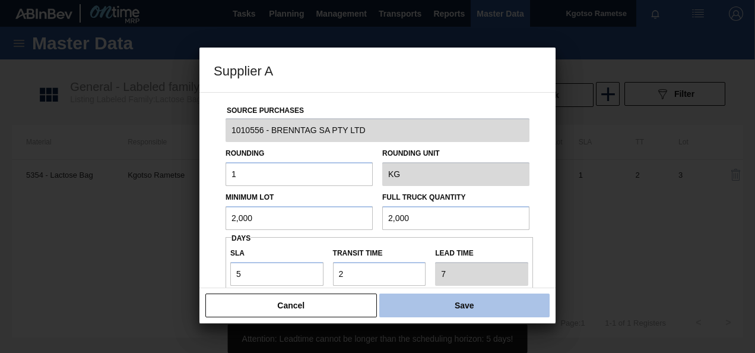
click at [444, 303] on button "Save" at bounding box center [465, 305] width 170 height 24
click at [444, 302] on button "Save" at bounding box center [465, 305] width 170 height 24
click at [443, 301] on button "Save" at bounding box center [465, 305] width 170 height 24
click at [443, 302] on button "Save" at bounding box center [465, 305] width 170 height 24
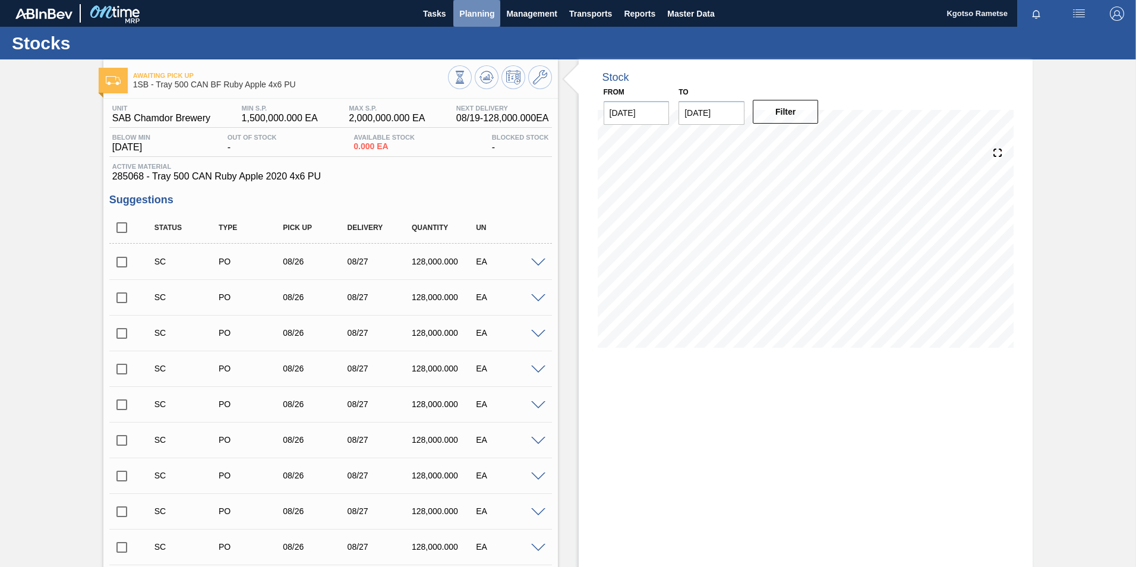
click at [473, 15] on span "Planning" at bounding box center [476, 14] width 35 height 14
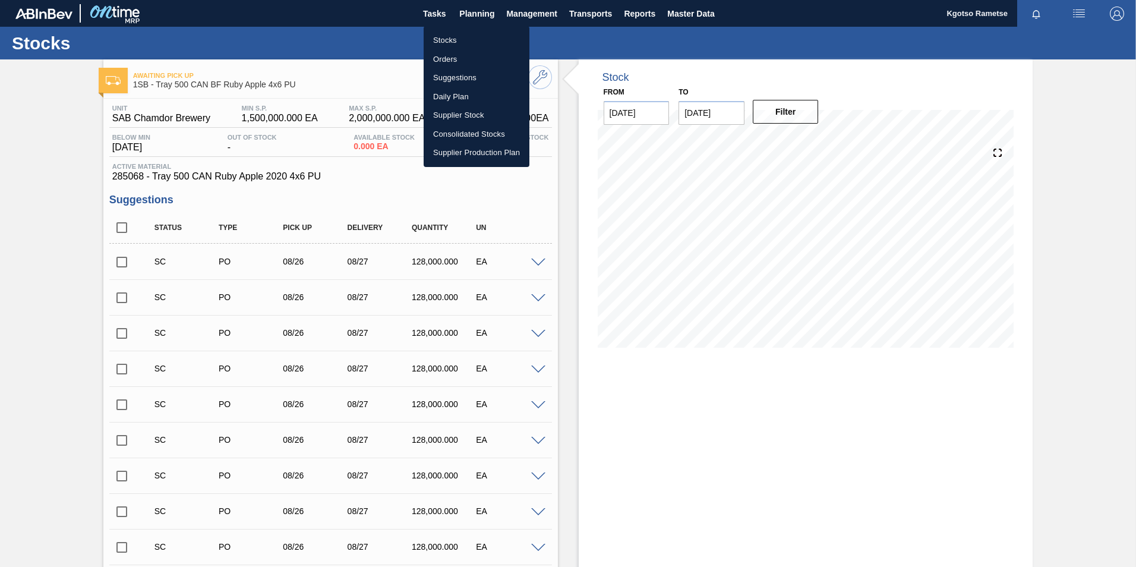
click at [458, 25] on div at bounding box center [568, 283] width 1136 height 567
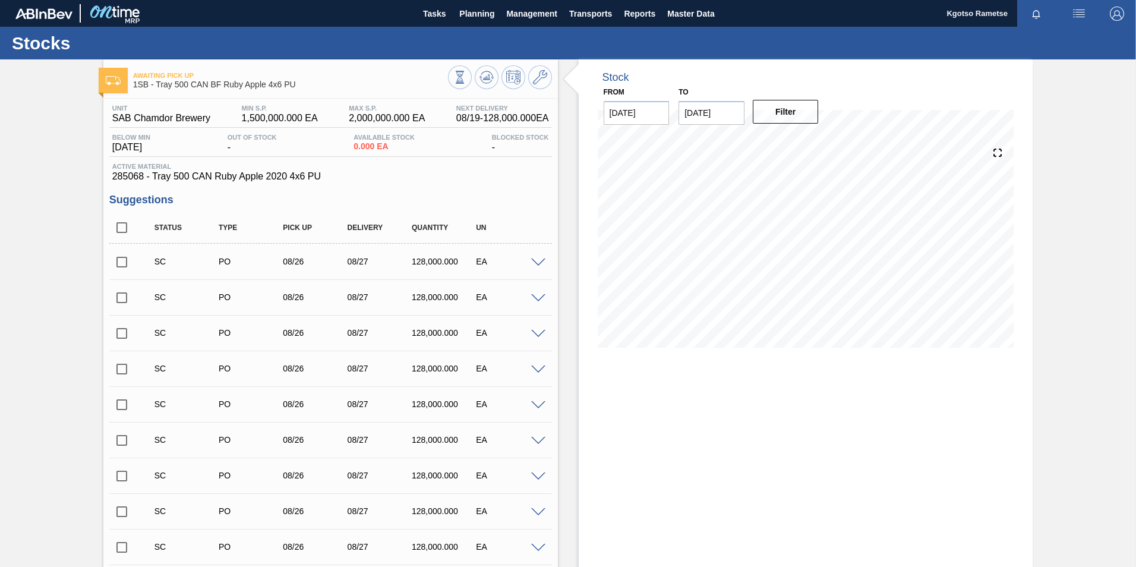
click at [457, 34] on div "Stocks" at bounding box center [568, 43] width 1136 height 33
click at [476, 6] on button "Planning" at bounding box center [476, 13] width 47 height 27
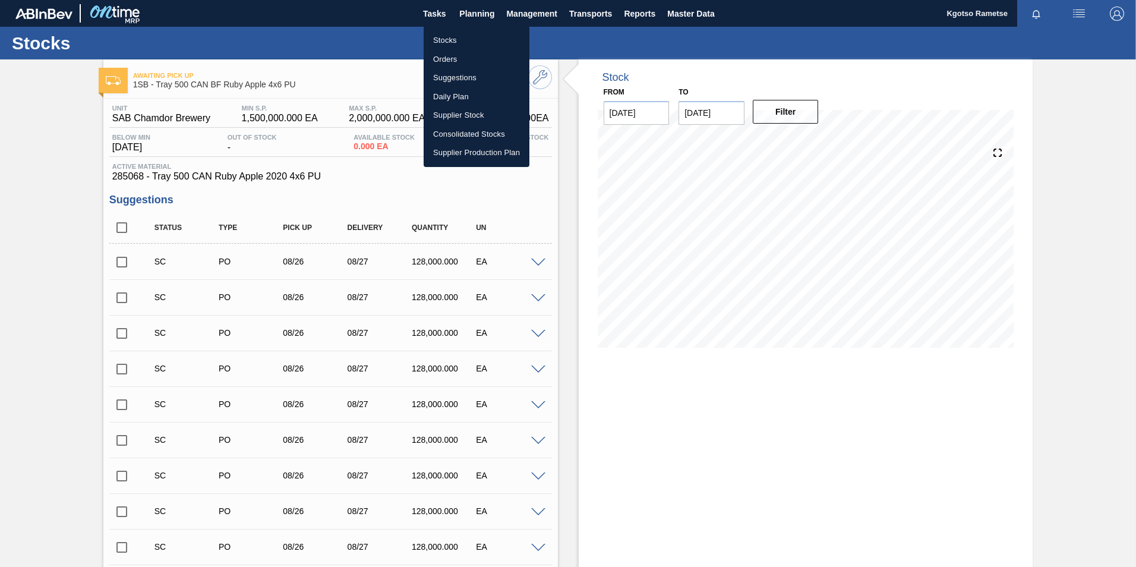
click at [454, 37] on li "Stocks" at bounding box center [476, 40] width 106 height 19
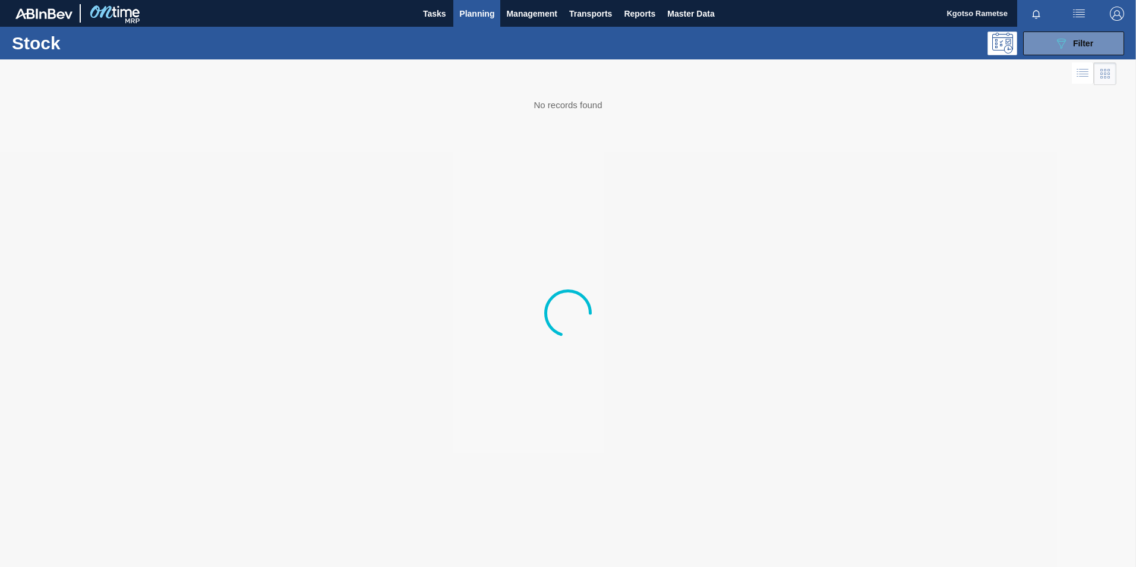
click at [1044, 55] on div "Stock 089F7B8B-B2A5-4AFE-B5C0-19BA573D28AC Filter" at bounding box center [568, 43] width 1136 height 33
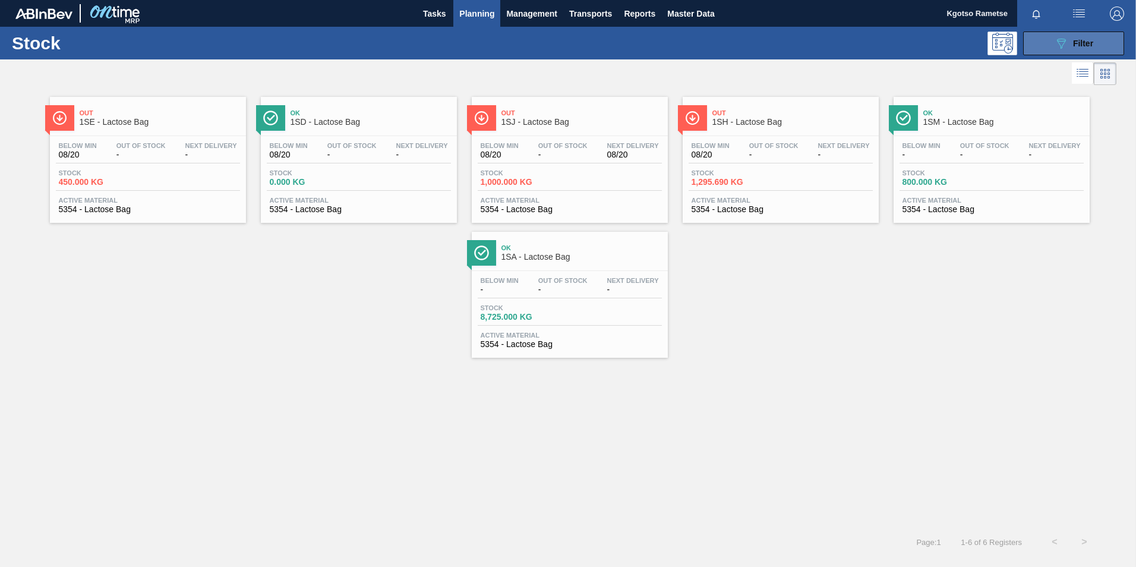
click at [1047, 41] on button "089F7B8B-B2A5-4AFE-B5C0-19BA573D28AC Filter" at bounding box center [1073, 43] width 101 height 24
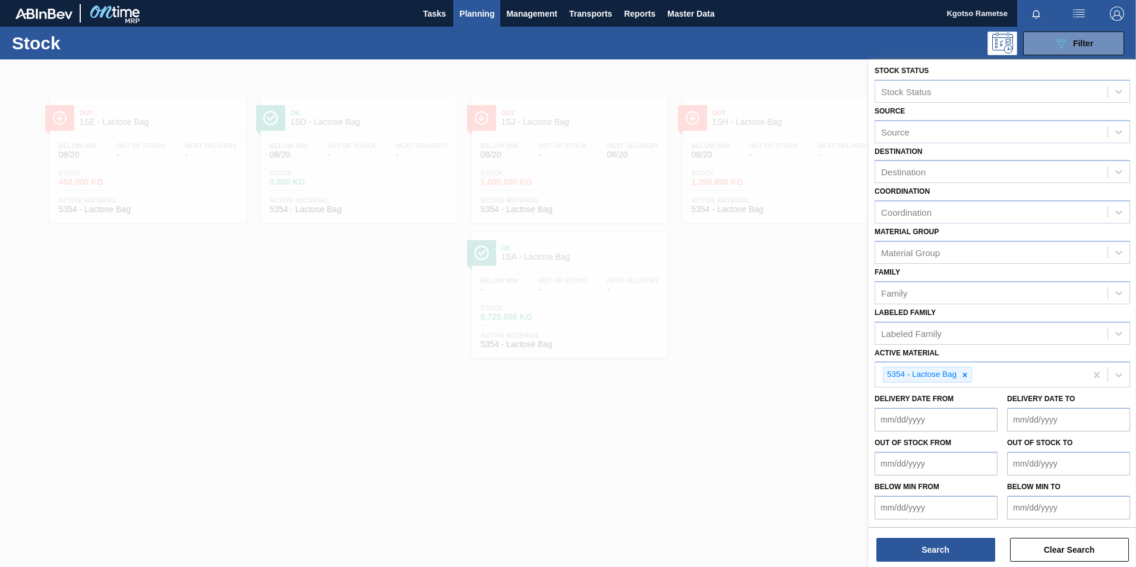
scroll to position [4, 0]
click at [928, 548] on button "Search" at bounding box center [935, 549] width 119 height 24
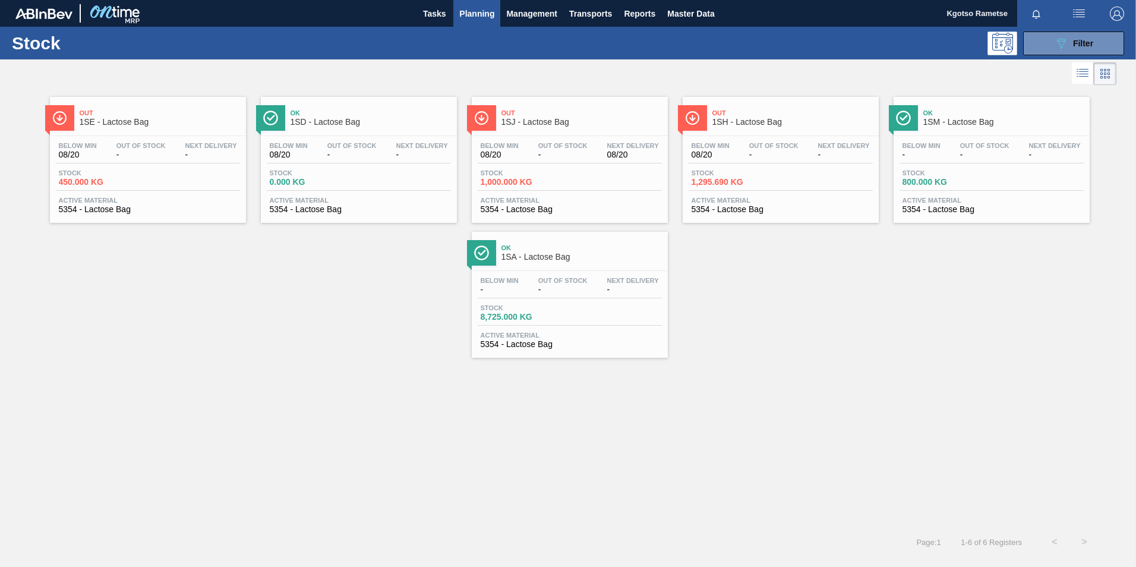
drag, startPoint x: 738, startPoint y: 49, endPoint x: 737, endPoint y: 64, distance: 15.5
click at [738, 50] on div "089F7B8B-B2A5-4AFE-B5C0-19BA573D28AC Filter" at bounding box center [659, 43] width 940 height 24
click at [757, 127] on div "Out 1SH - Lactose Bag" at bounding box center [792, 118] width 160 height 27
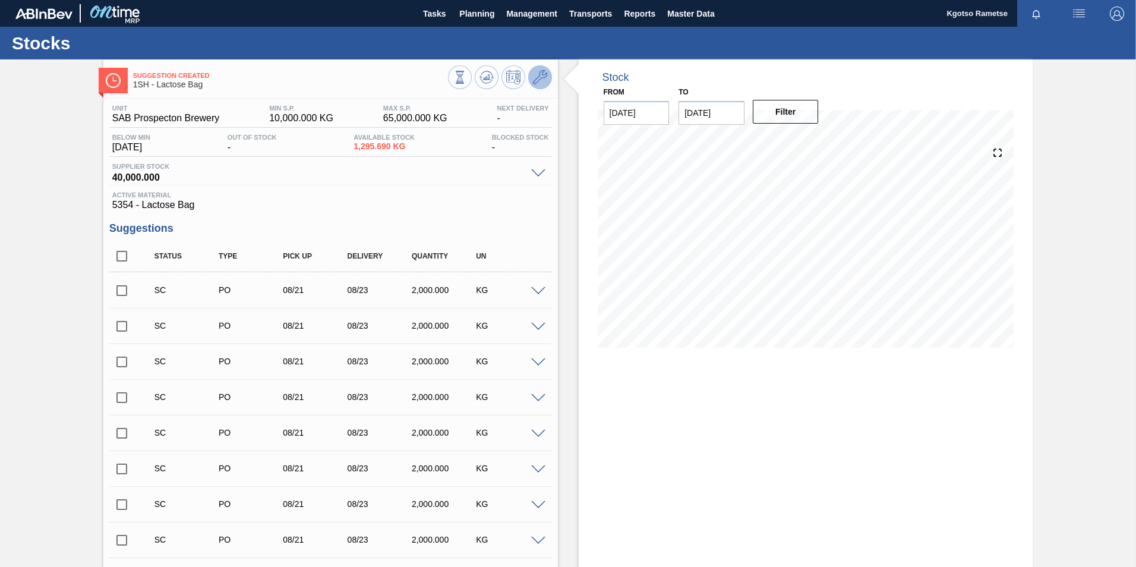
click at [546, 74] on button at bounding box center [540, 77] width 24 height 24
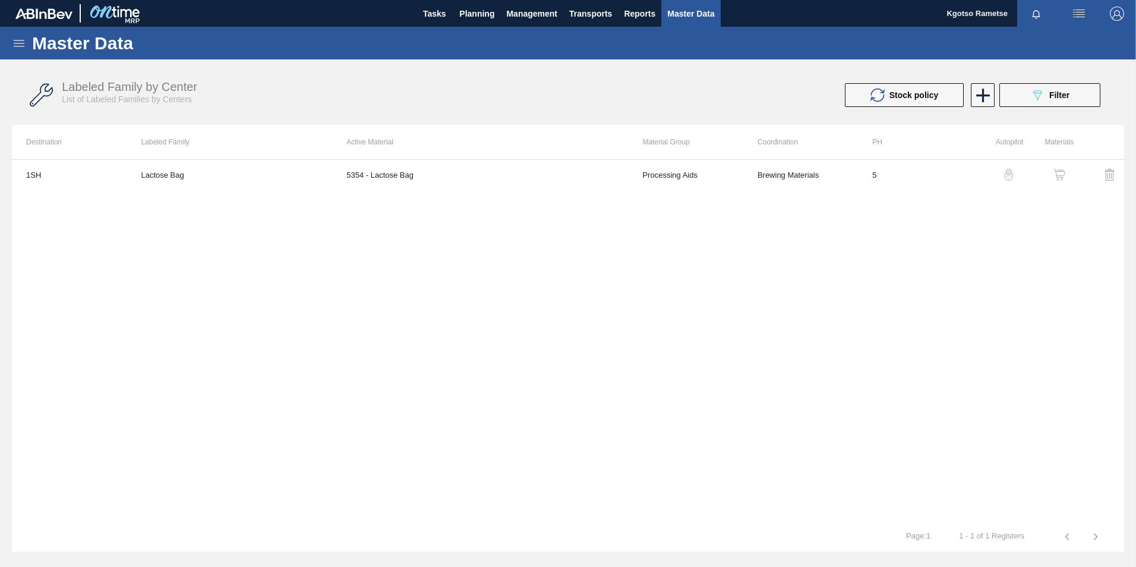
click at [1059, 169] on img "button" at bounding box center [1059, 175] width 12 height 12
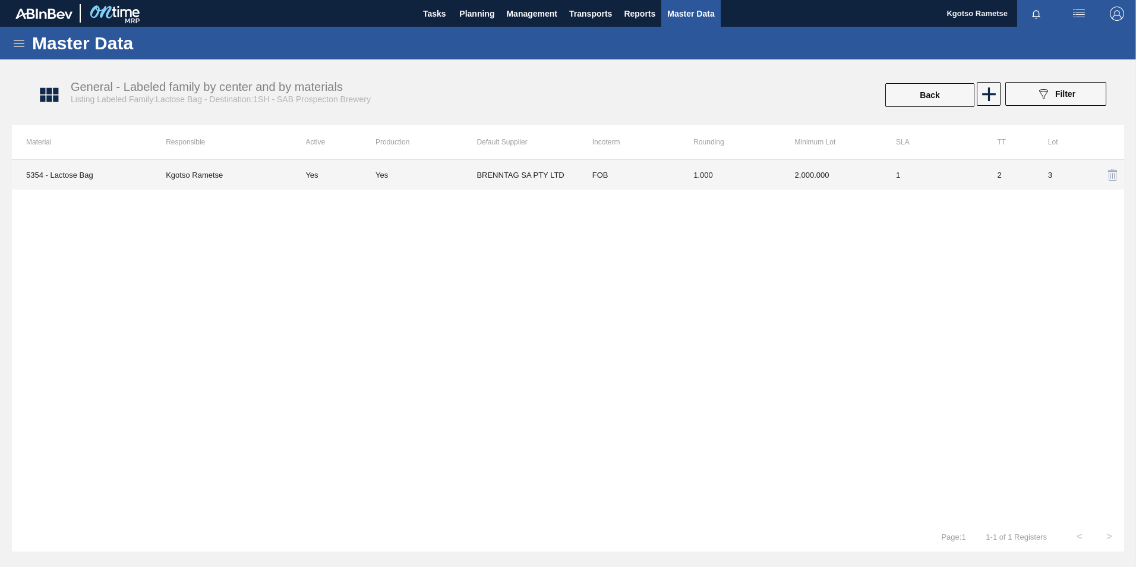
click at [783, 184] on td "2,000.000" at bounding box center [830, 175] width 101 height 30
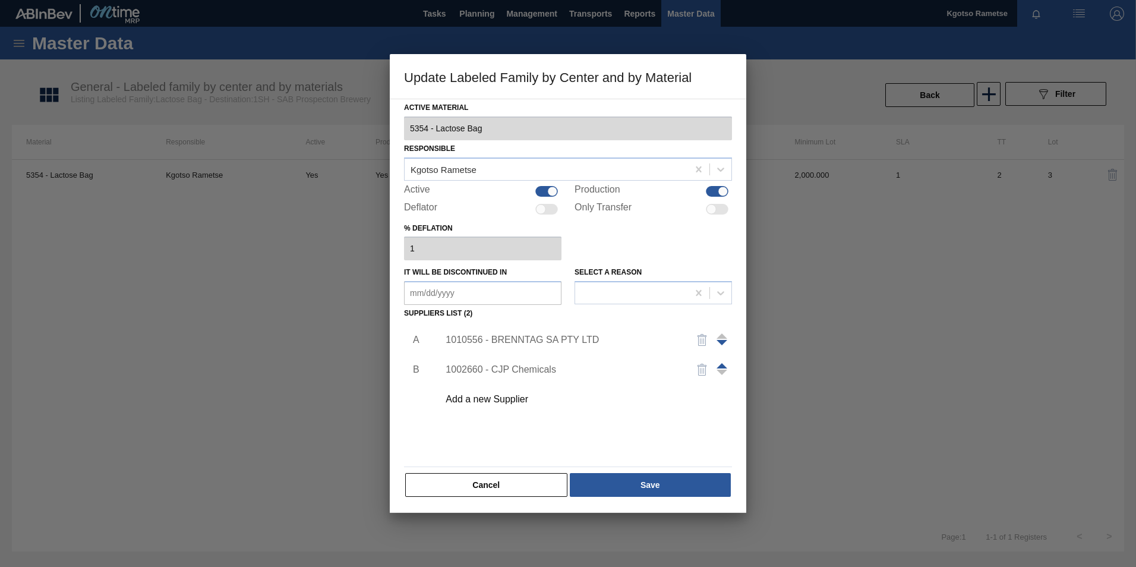
click at [537, 337] on div "1010556 - BRENNTAG SA PTY LTD" at bounding box center [561, 339] width 233 height 11
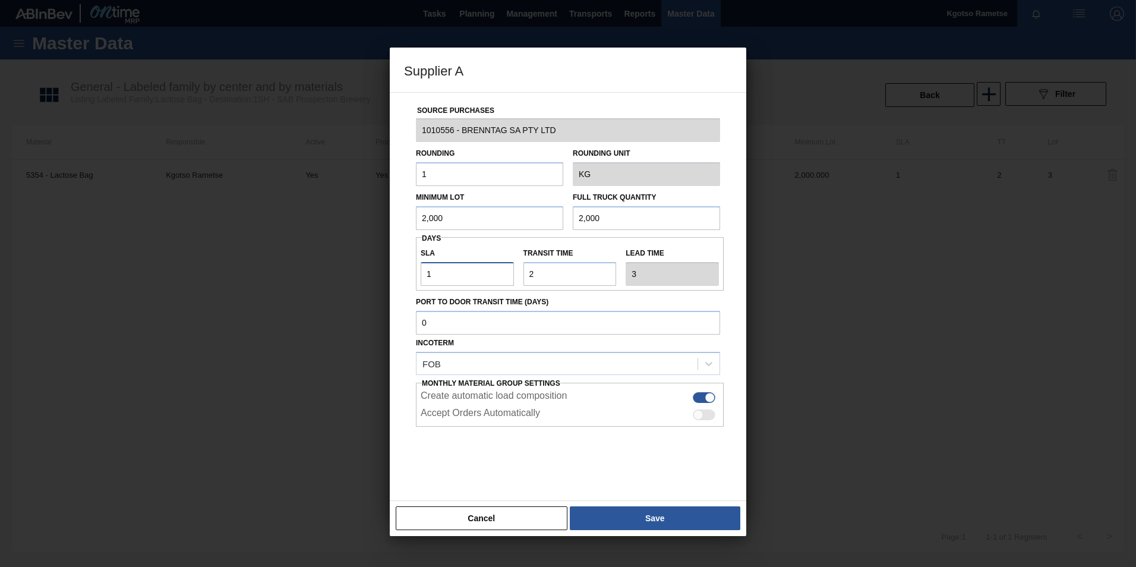
drag, startPoint x: 344, startPoint y: 279, endPoint x: 241, endPoint y: 280, distance: 103.3
click at [249, 280] on div "Supplier A Source Purchases 1010556 - BRENNTAG SA PTY LTD Rounding 1 Rounding U…" at bounding box center [568, 283] width 1136 height 567
type input "5"
type input "7"
type input "5"
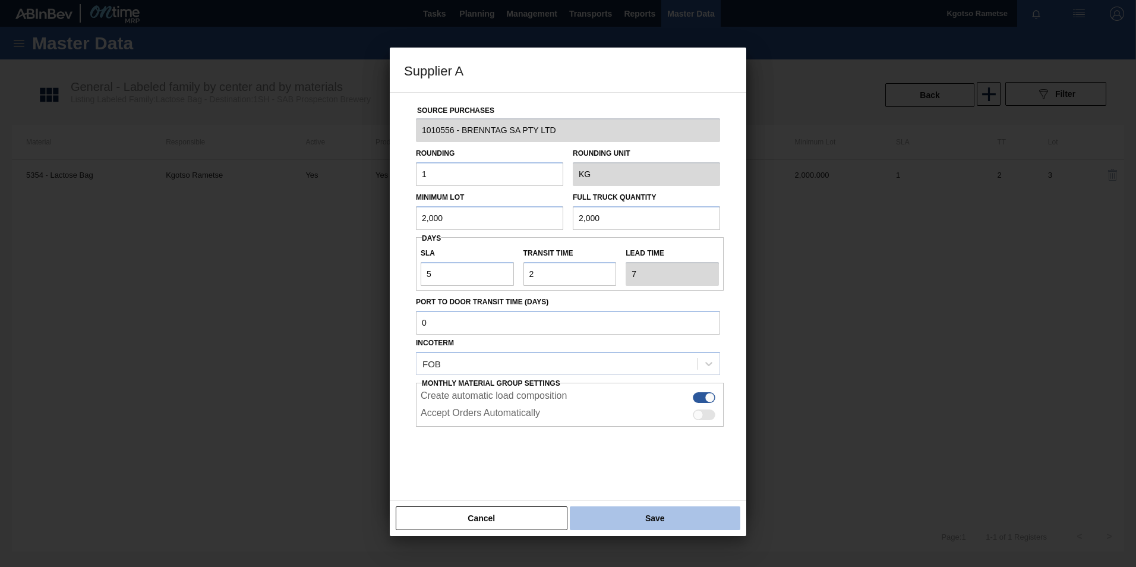
click at [667, 523] on button "Save" at bounding box center [655, 518] width 170 height 24
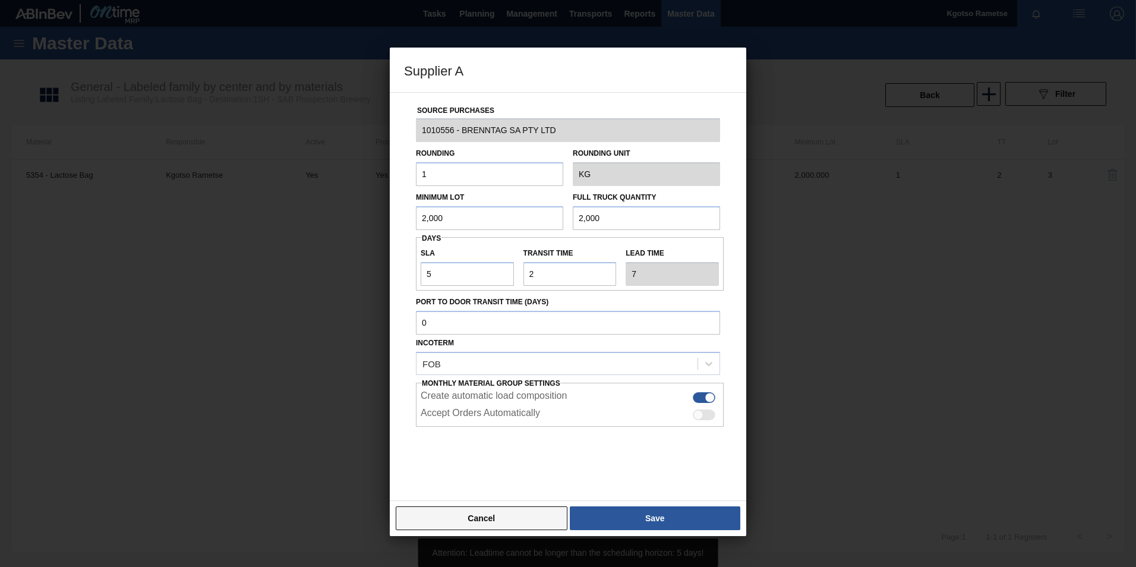
click at [527, 520] on button "Cancel" at bounding box center [482, 518] width 172 height 24
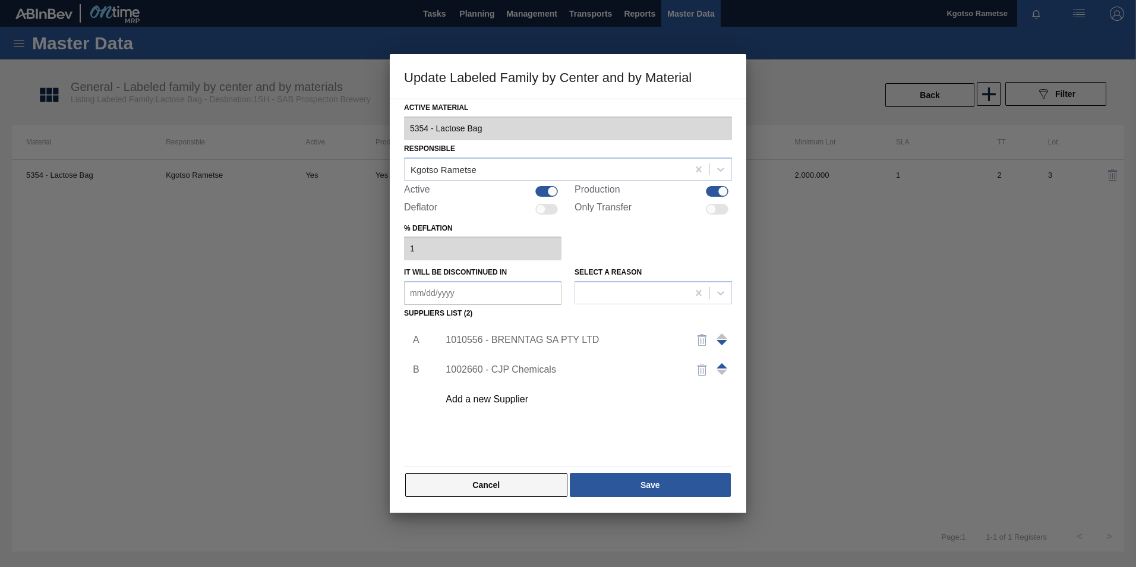
click at [435, 487] on button "Cancel" at bounding box center [486, 485] width 162 height 24
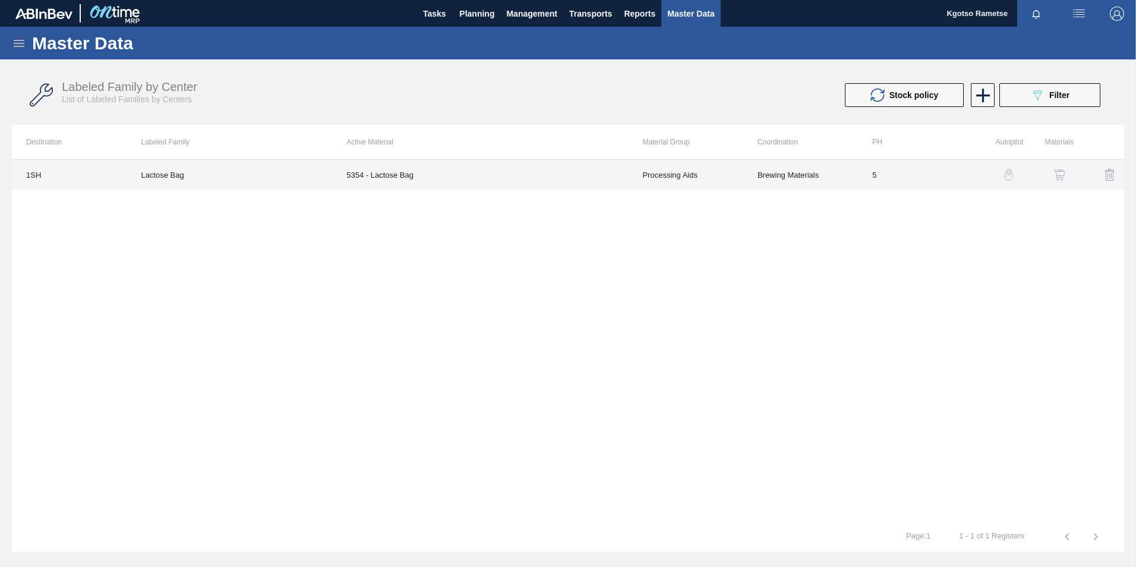
click at [315, 165] on td "Lactose Bag" at bounding box center [229, 175] width 205 height 30
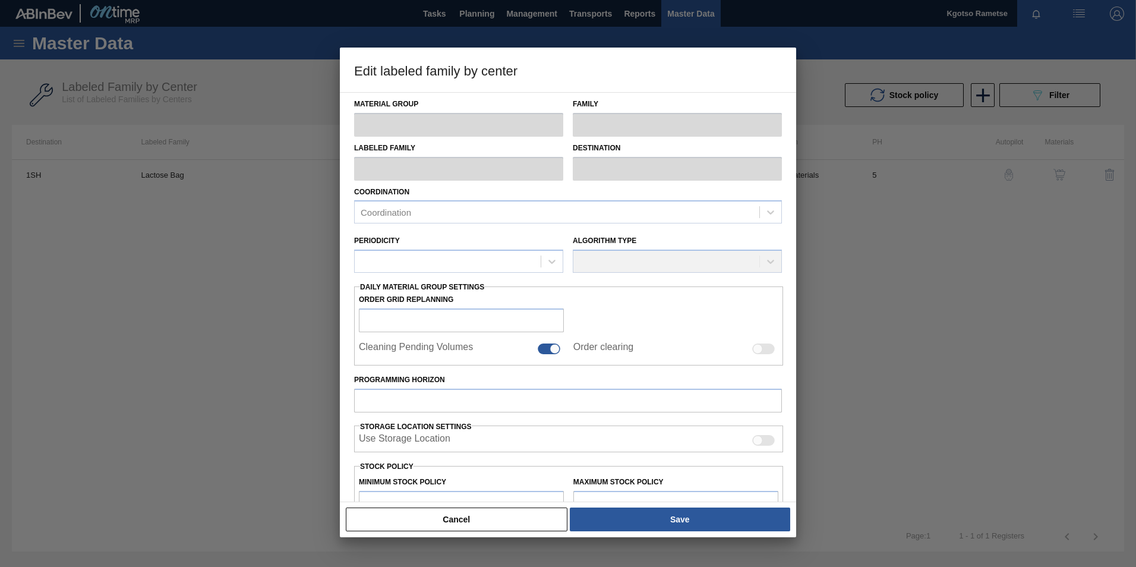
type input "Processing Aids"
type input "Lactose"
type input "Lactose Bag"
type input "1SH - SAB Prospecton Brewery"
type input "5"
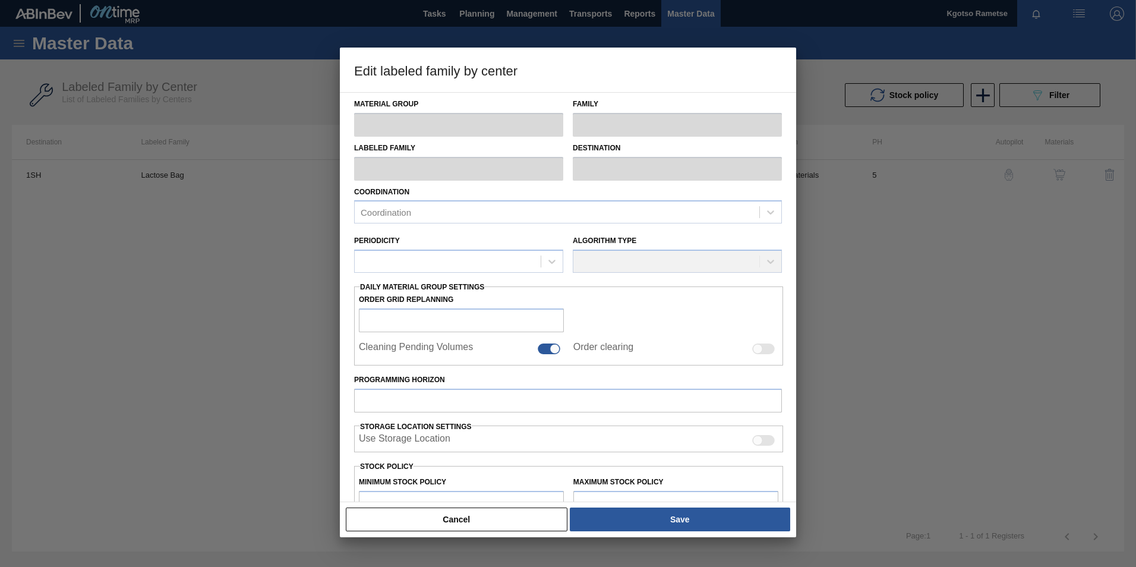
type input "10,000"
type input "65,000"
type input "100"
type input "65,000.000"
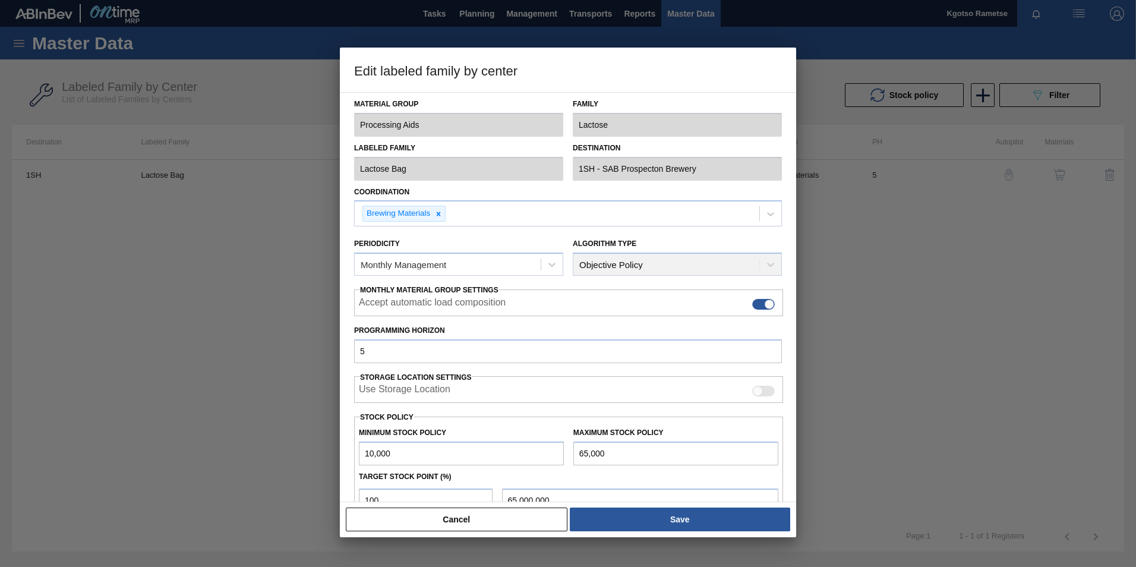
scroll to position [119, 0]
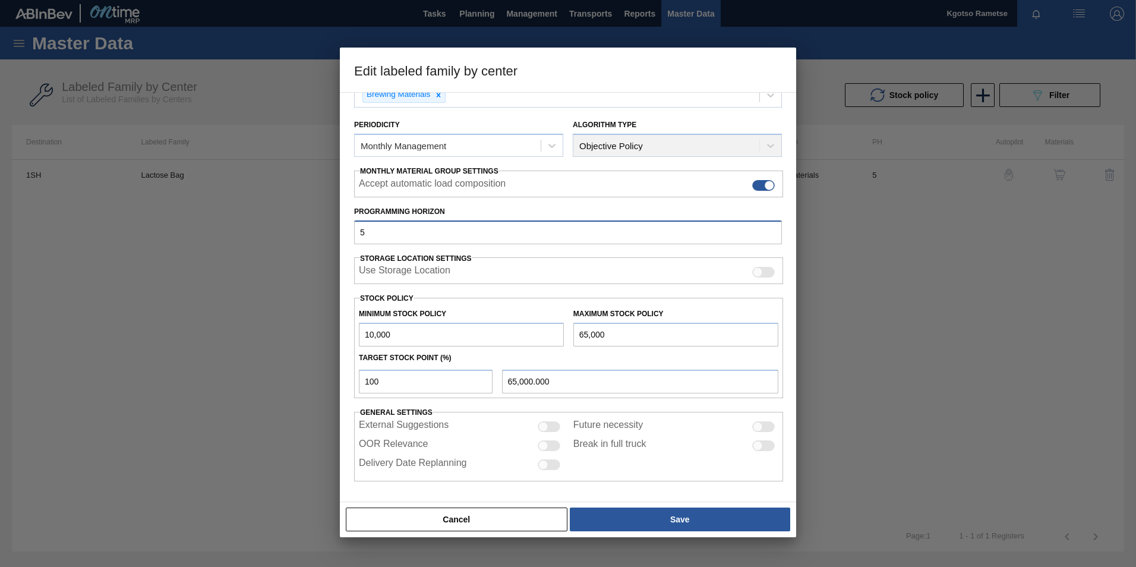
drag, startPoint x: 362, startPoint y: 239, endPoint x: 321, endPoint y: 245, distance: 41.4
click at [334, 243] on div "Edit labeled family by center Material Group Processing Aids Family Lactose Lab…" at bounding box center [568, 283] width 1136 height 567
type input "14"
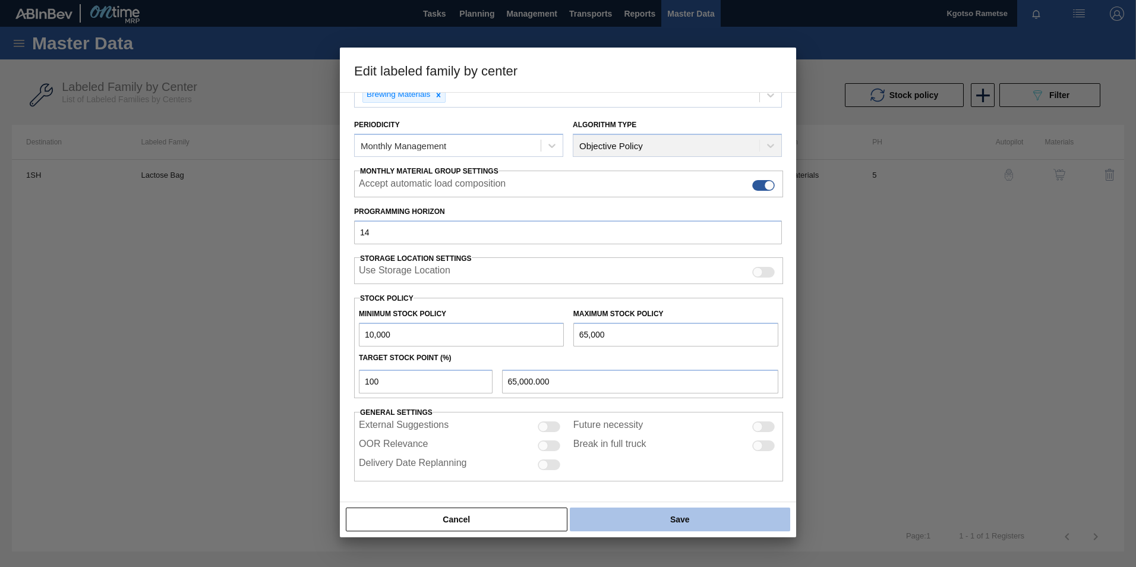
click at [745, 532] on div "Cancel Save" at bounding box center [568, 519] width 456 height 36
click at [743, 525] on button "Save" at bounding box center [680, 519] width 220 height 24
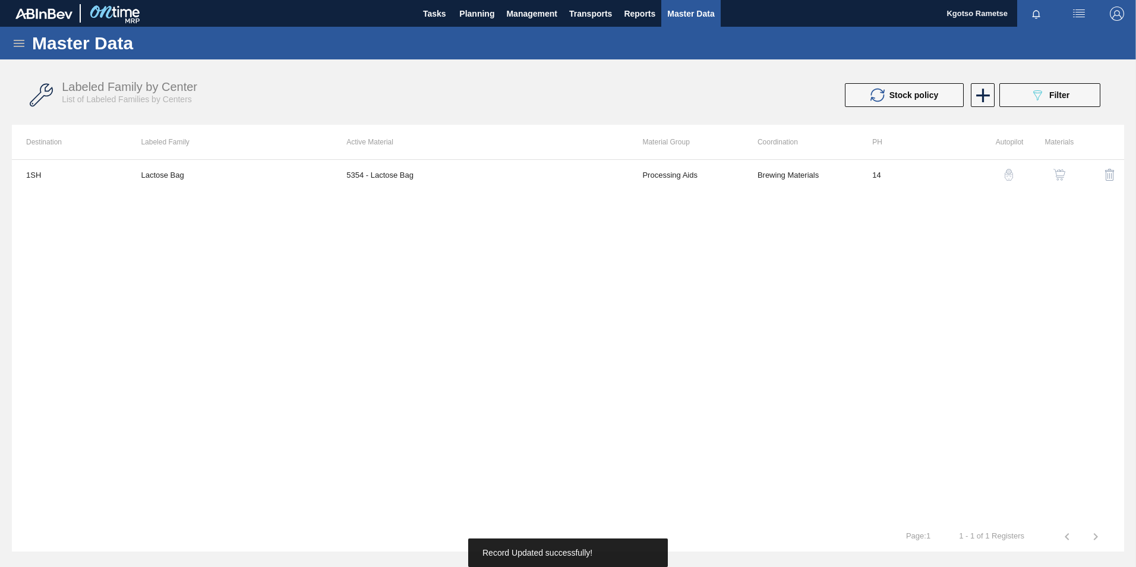
click at [1058, 172] on img "button" at bounding box center [1059, 175] width 12 height 12
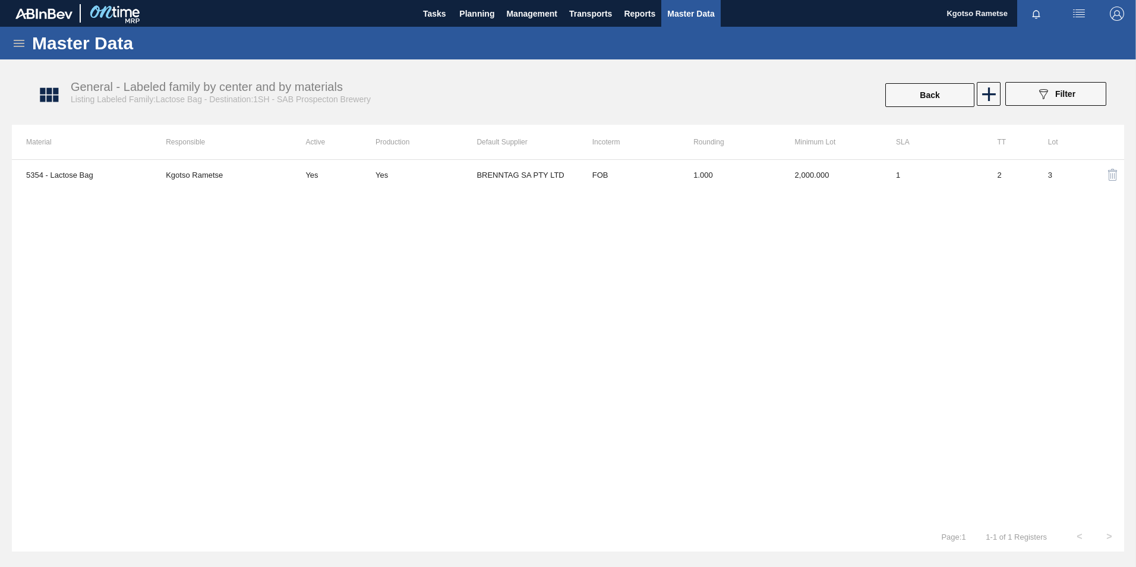
click at [681, 186] on td "1.000" at bounding box center [729, 175] width 101 height 30
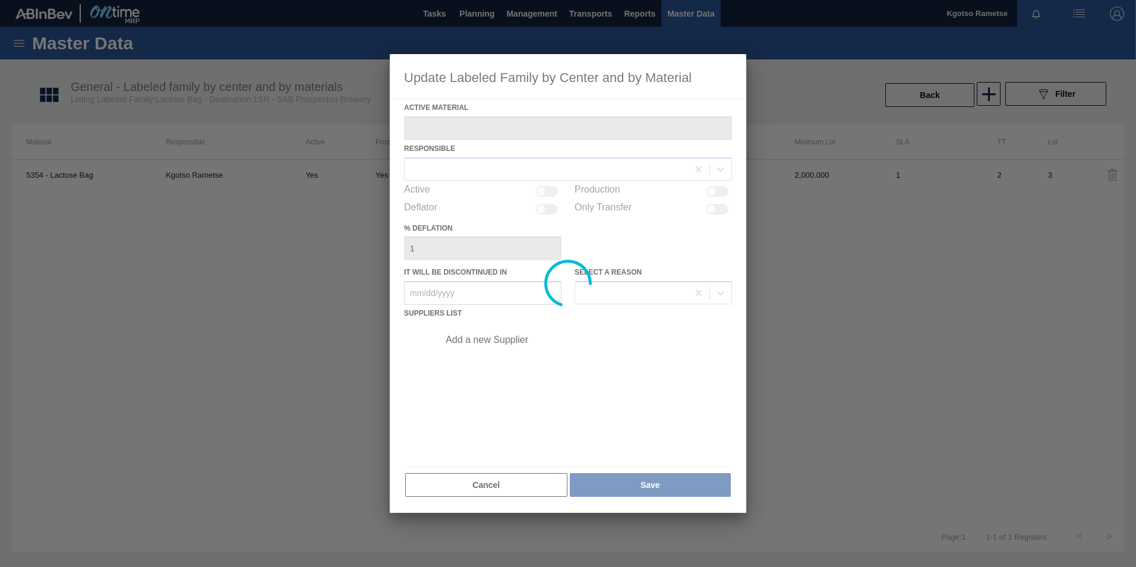
type Material "5354 - Lactose Bag"
checkbox input "true"
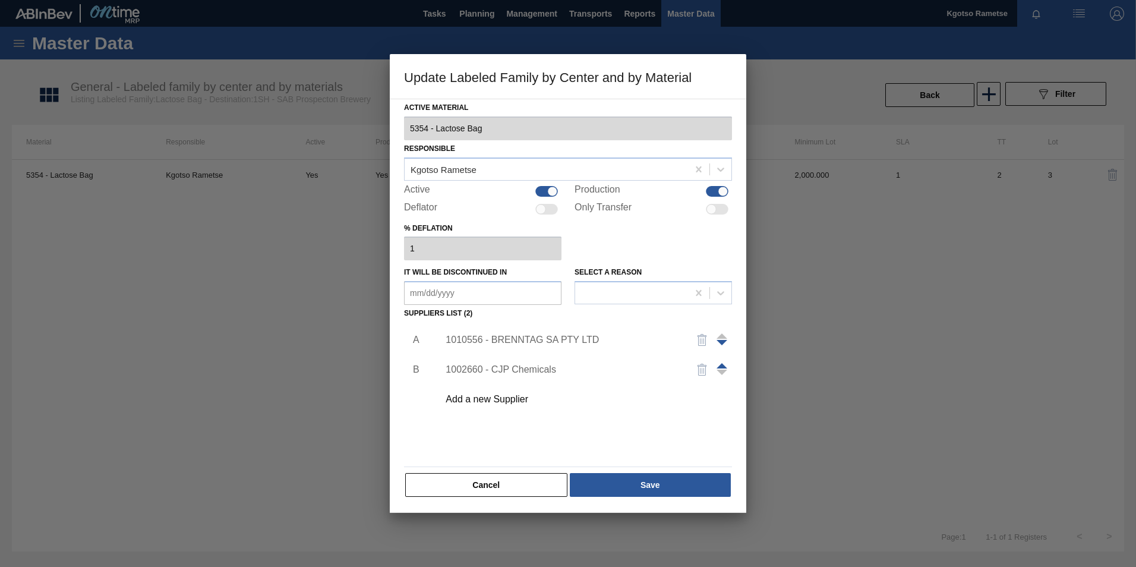
click at [516, 344] on div "1010556 - BRENNTAG SA PTY LTD" at bounding box center [561, 339] width 233 height 11
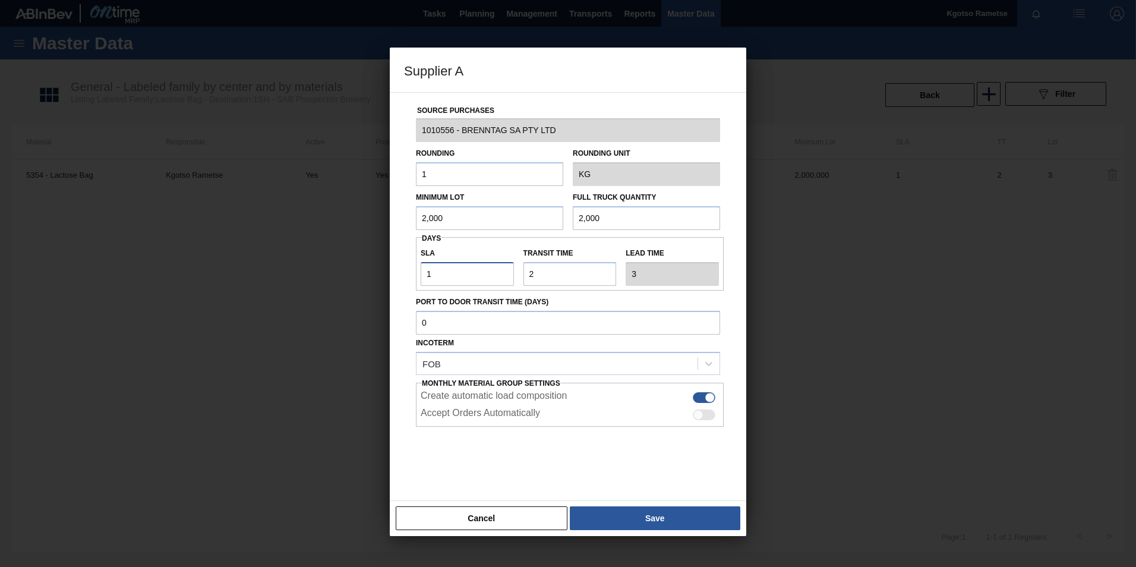
drag, startPoint x: 431, startPoint y: 271, endPoint x: 255, endPoint y: 265, distance: 175.3
click at [294, 265] on div "Supplier A Source Purchases 1010556 - BRENNTAG SA PTY LTD Rounding 1 Rounding U…" at bounding box center [568, 283] width 1136 height 567
type input "5"
type input "7"
type input "5"
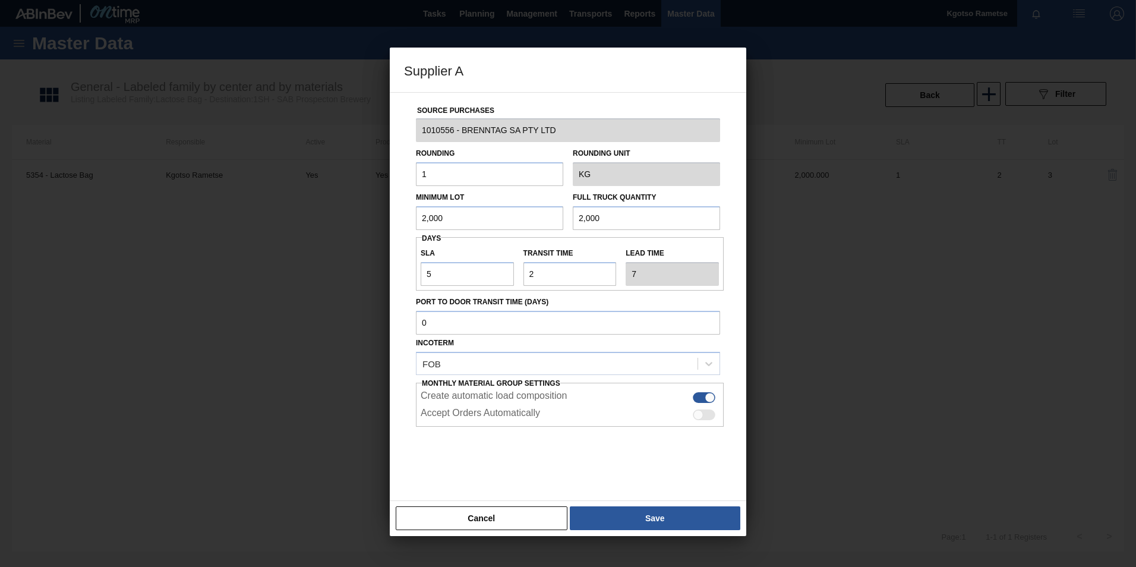
click at [675, 504] on div "Cancel Save" at bounding box center [568, 518] width 356 height 36
click at [675, 510] on button "Save" at bounding box center [655, 518] width 170 height 24
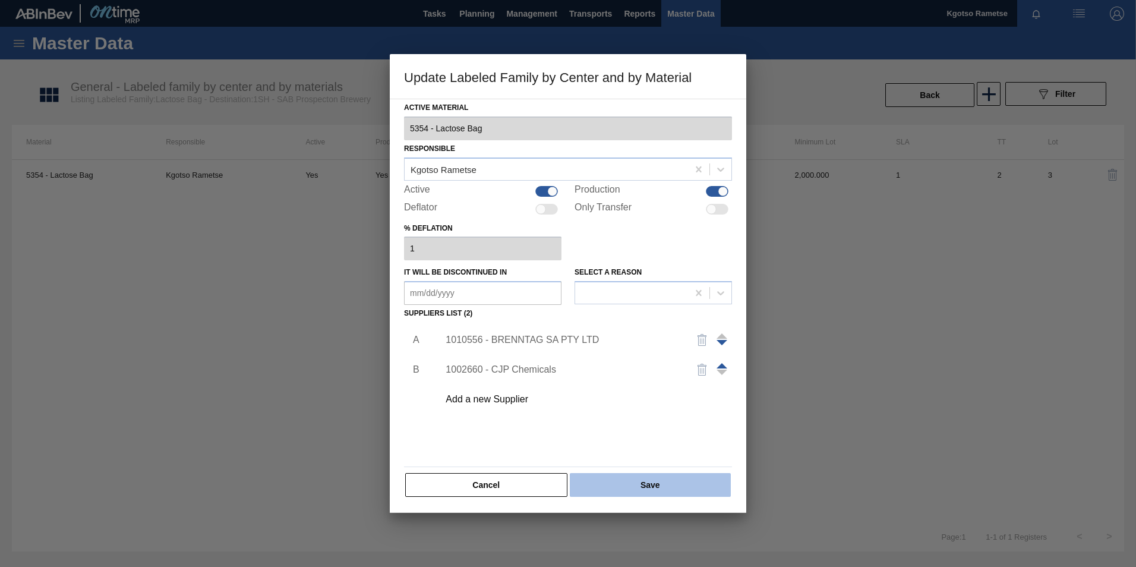
click at [660, 485] on button "Save" at bounding box center [650, 485] width 161 height 24
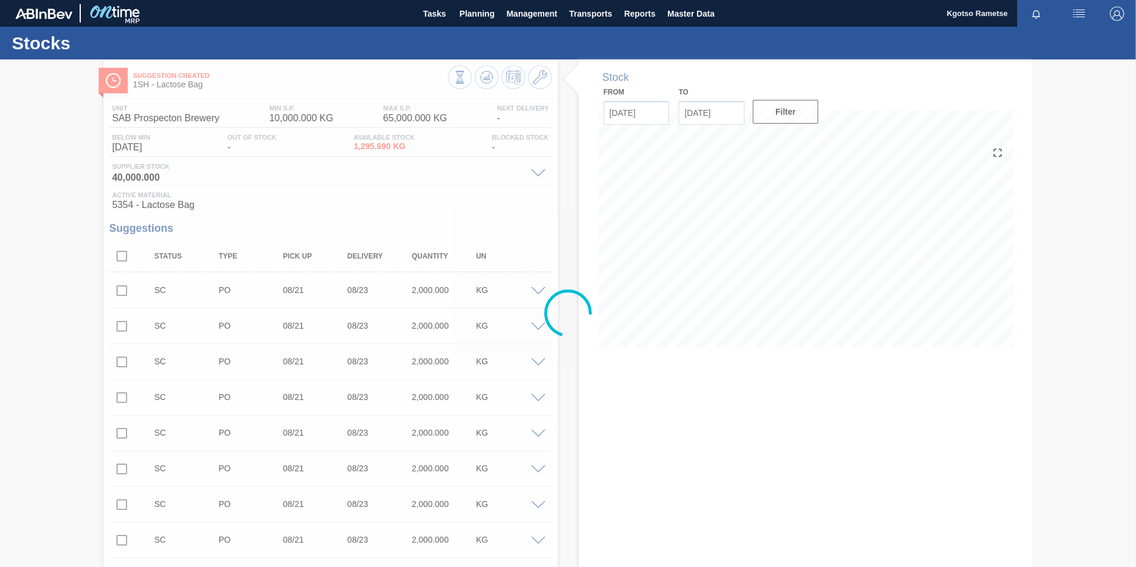
click at [489, 80] on div at bounding box center [568, 312] width 1136 height 507
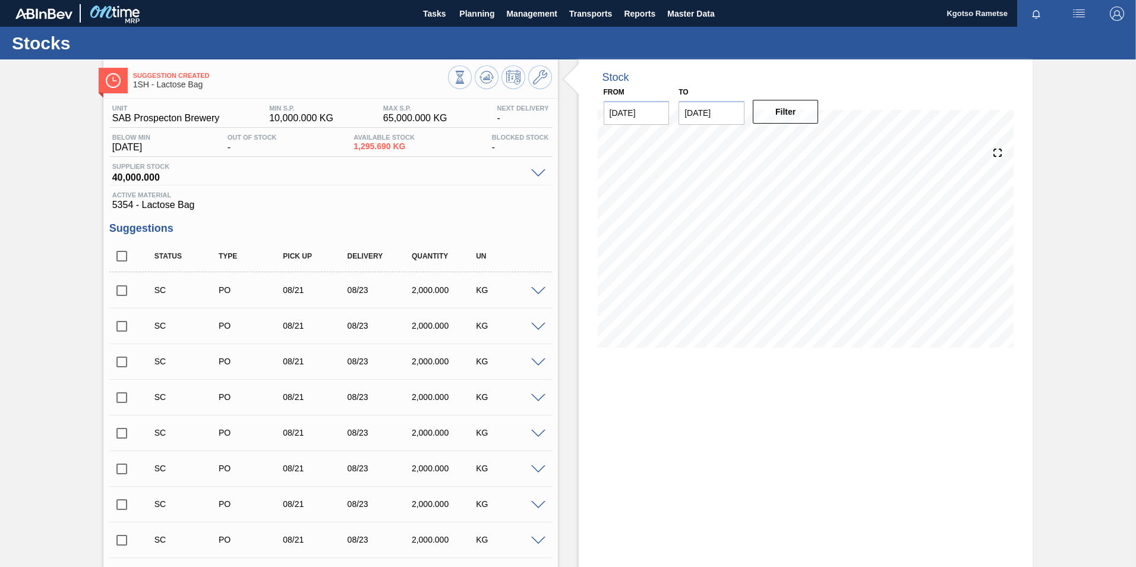
click at [466, 80] on icon at bounding box center [459, 77] width 13 height 13
